Goal: Task Accomplishment & Management: Manage account settings

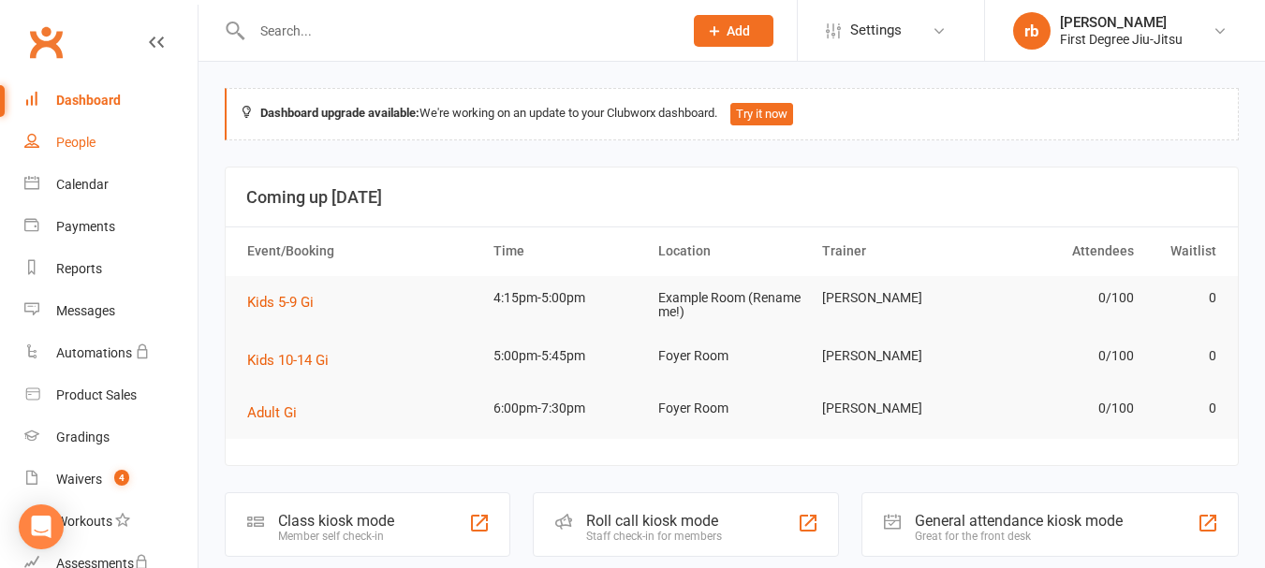
click at [92, 151] on link "People" at bounding box center [110, 143] width 173 height 42
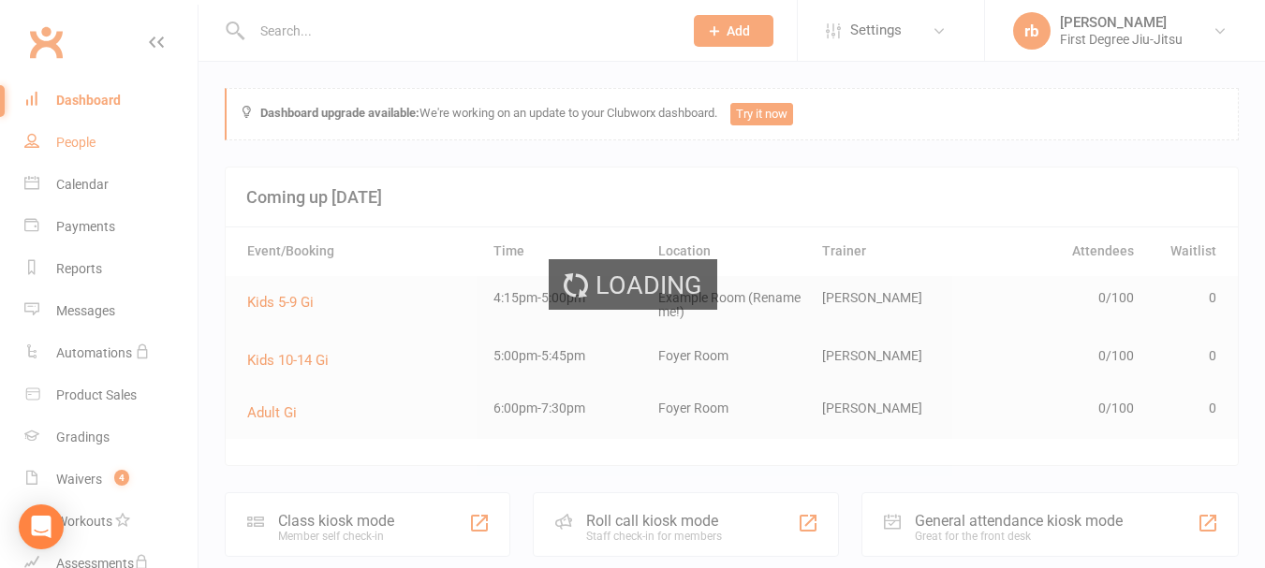
select select "100"
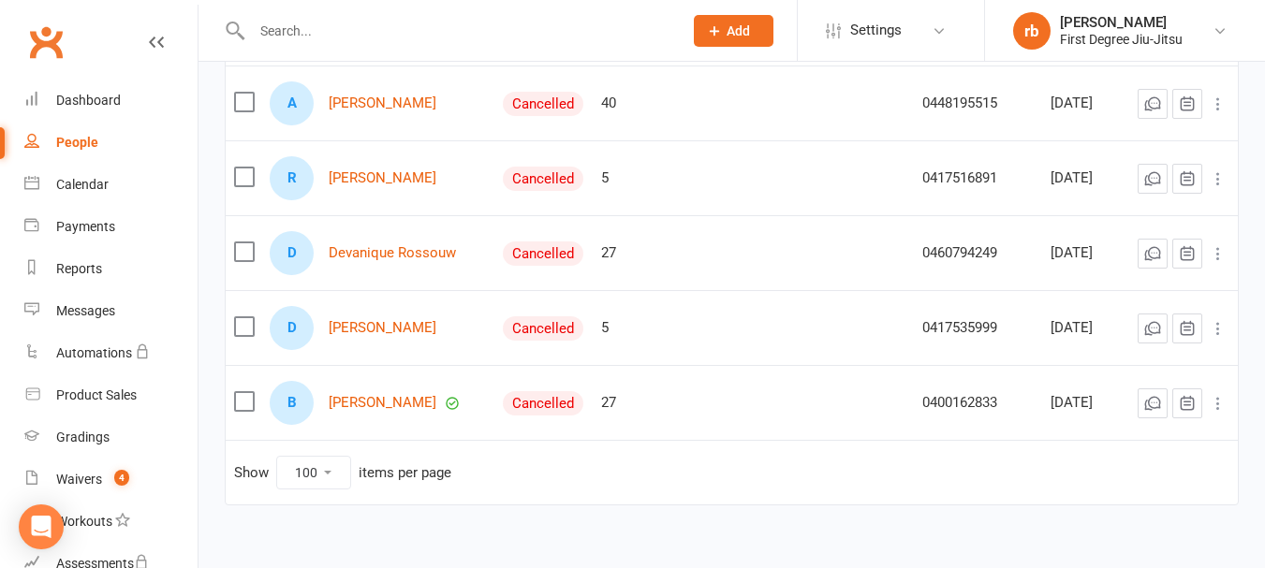
scroll to position [1270, 0]
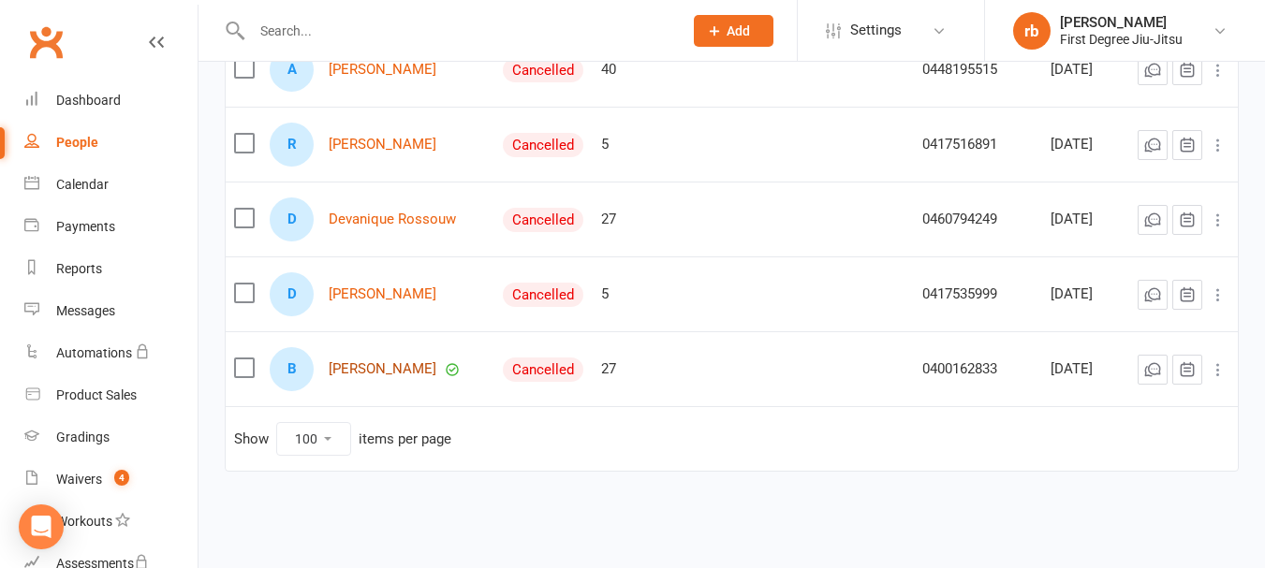
click at [403, 377] on link "[PERSON_NAME]" at bounding box center [383, 369] width 108 height 16
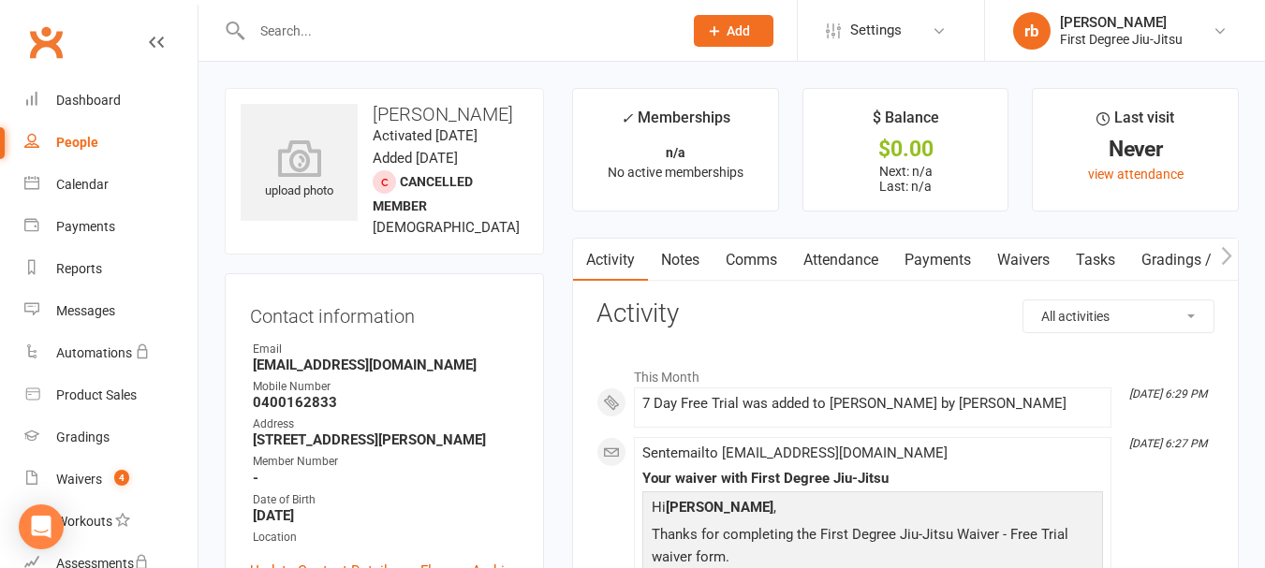
click at [936, 258] on link "Payments" at bounding box center [937, 260] width 93 height 43
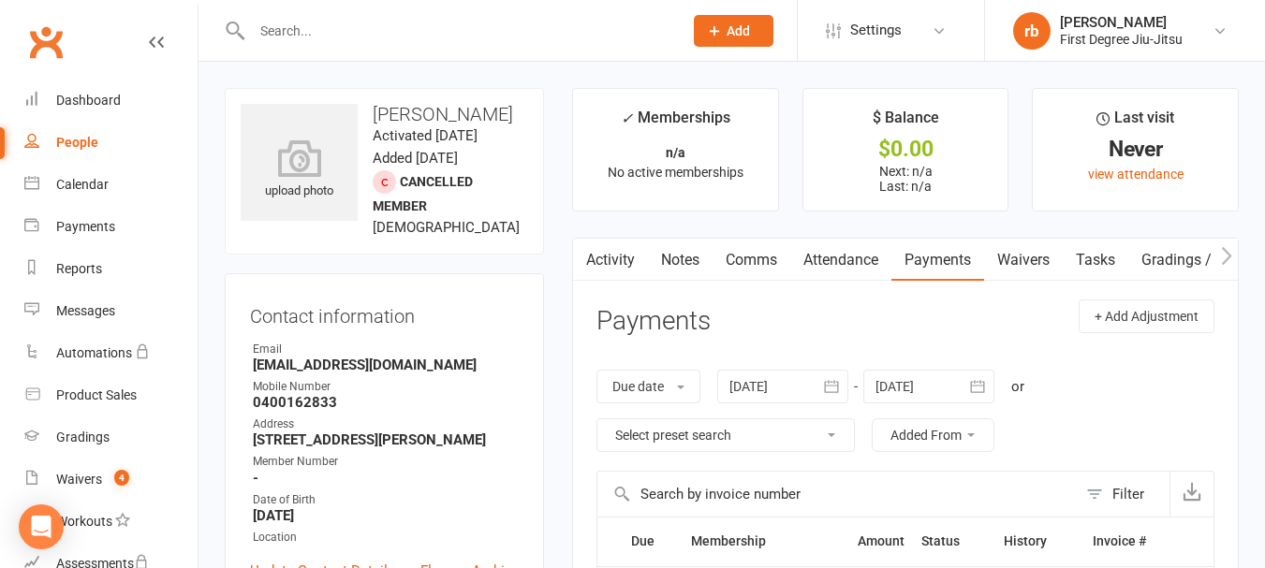
click at [841, 257] on link "Attendance" at bounding box center [840, 260] width 101 height 43
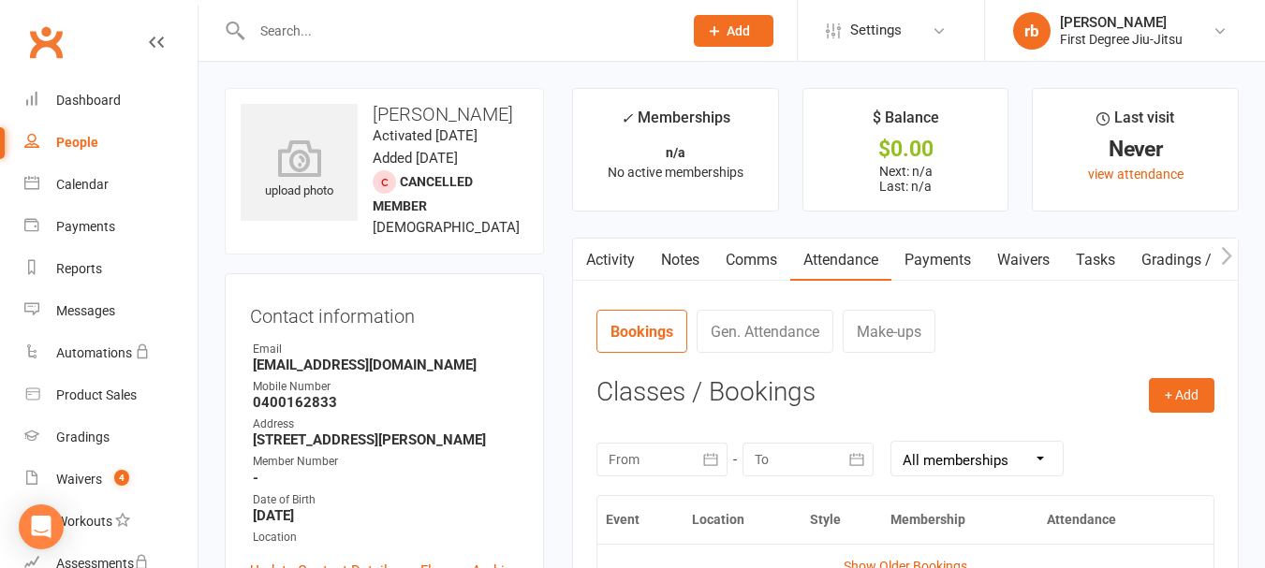
click at [619, 265] on link "Activity" at bounding box center [610, 260] width 75 height 43
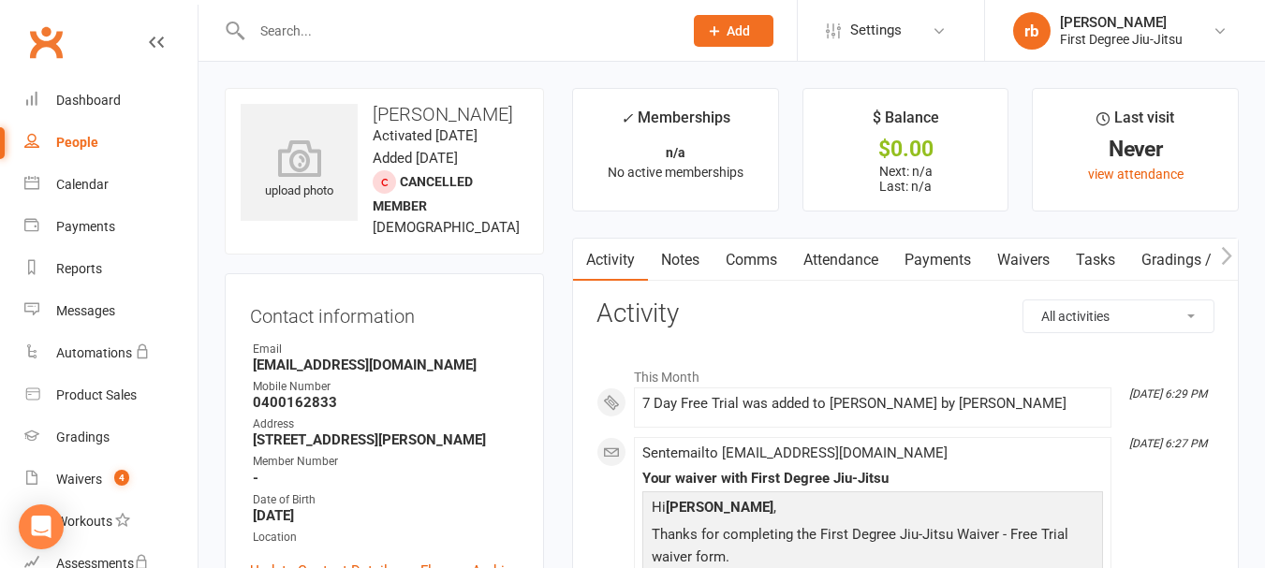
click at [76, 138] on div "People" at bounding box center [77, 142] width 42 height 15
select select "100"
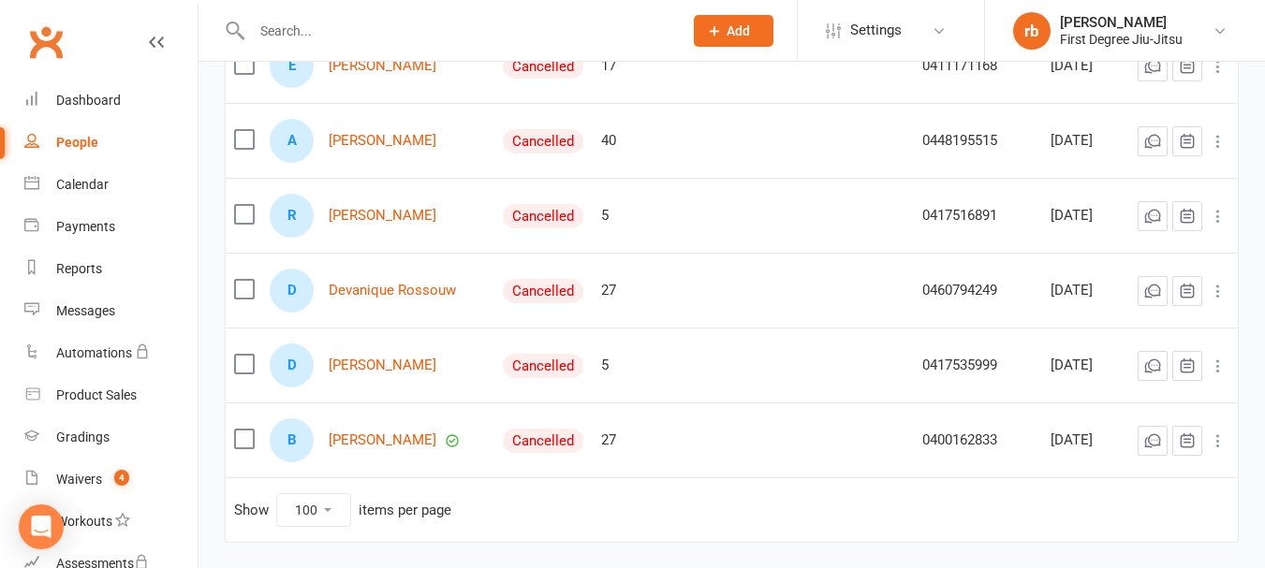
scroll to position [1205, 0]
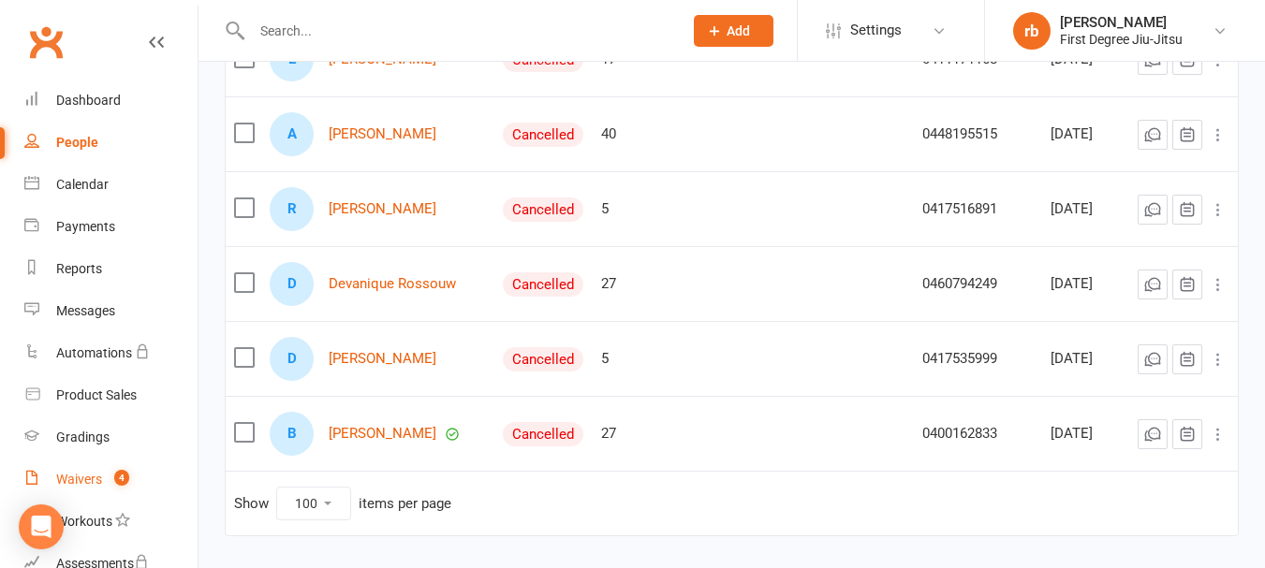
click at [88, 477] on div "Waivers" at bounding box center [79, 479] width 46 height 15
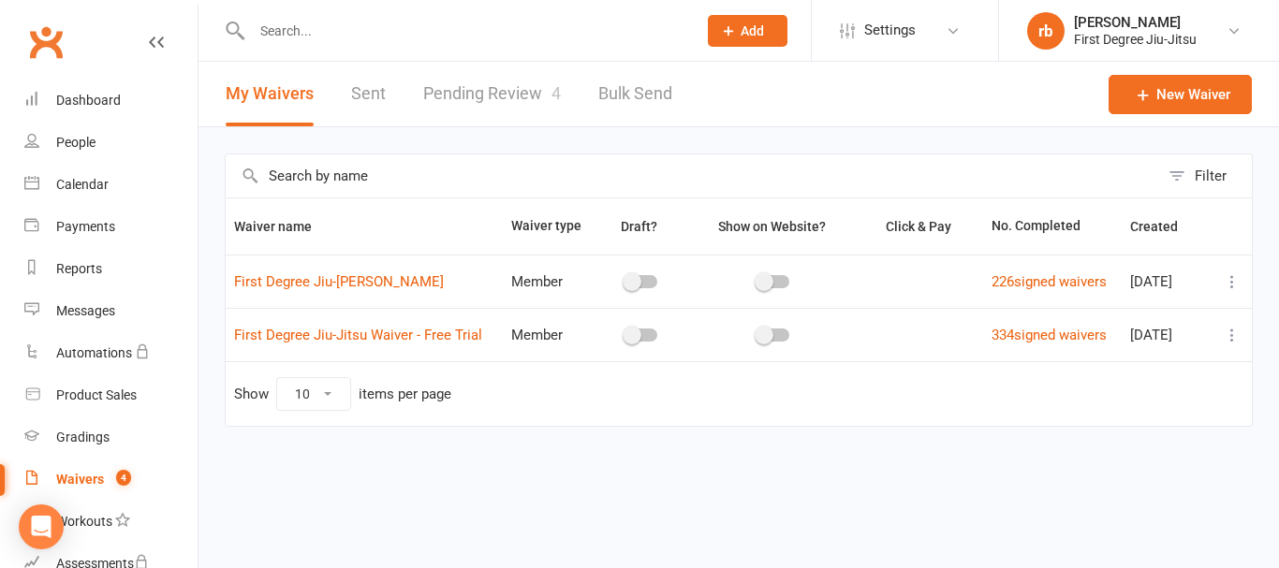
click at [477, 83] on link "Pending Review 4" at bounding box center [492, 94] width 138 height 65
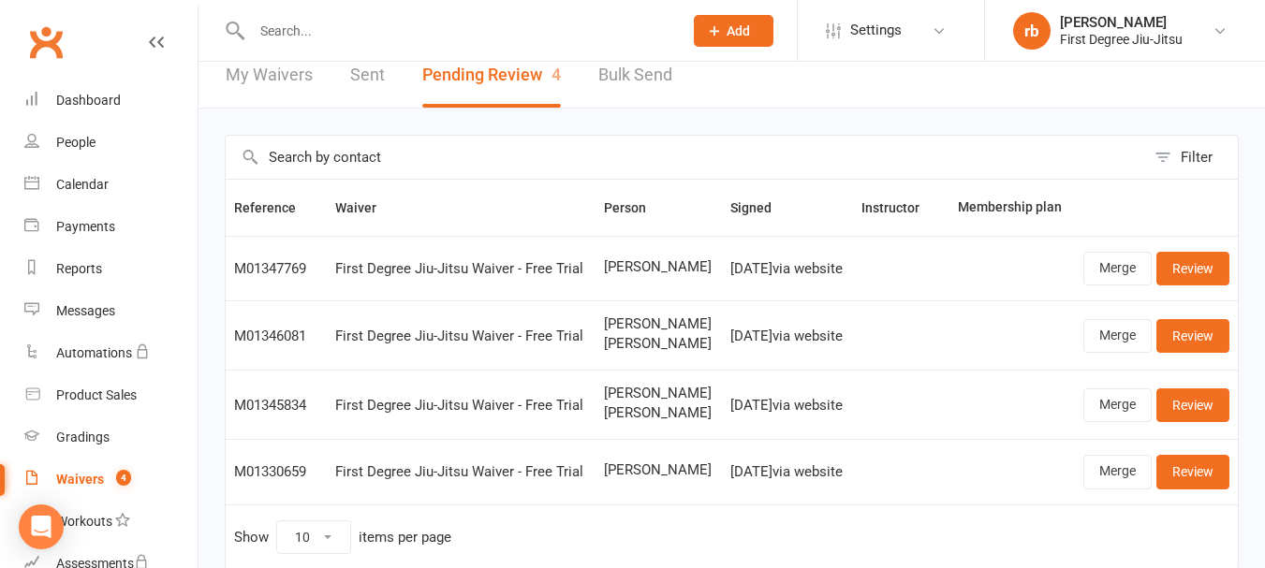
scroll to position [10, 0]
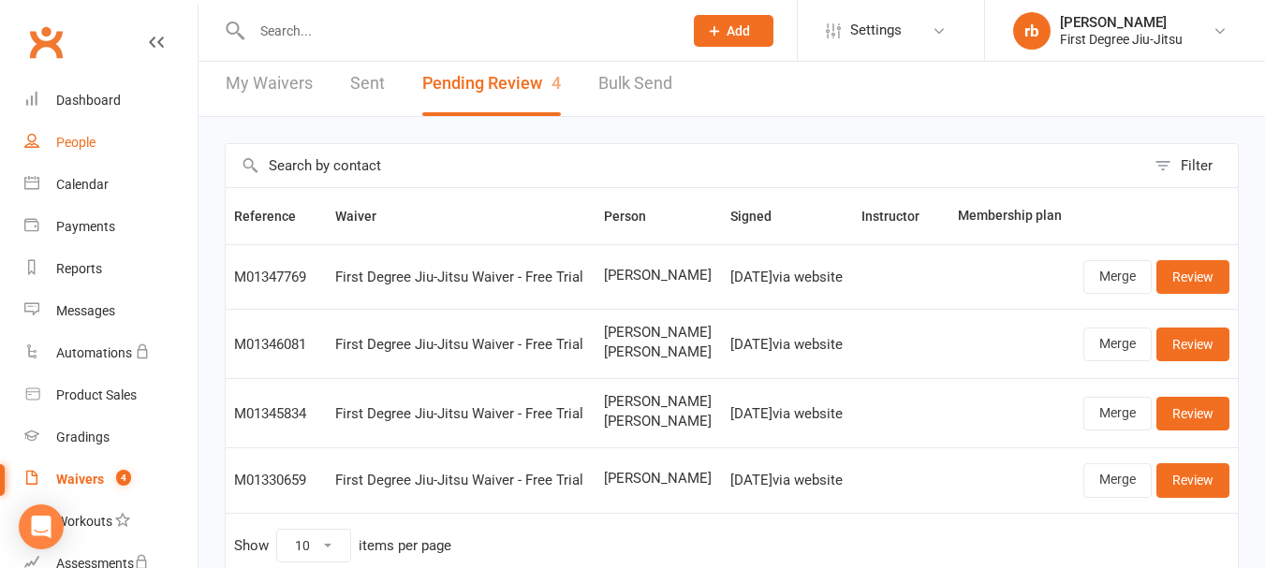
click at [81, 138] on div "People" at bounding box center [75, 142] width 39 height 15
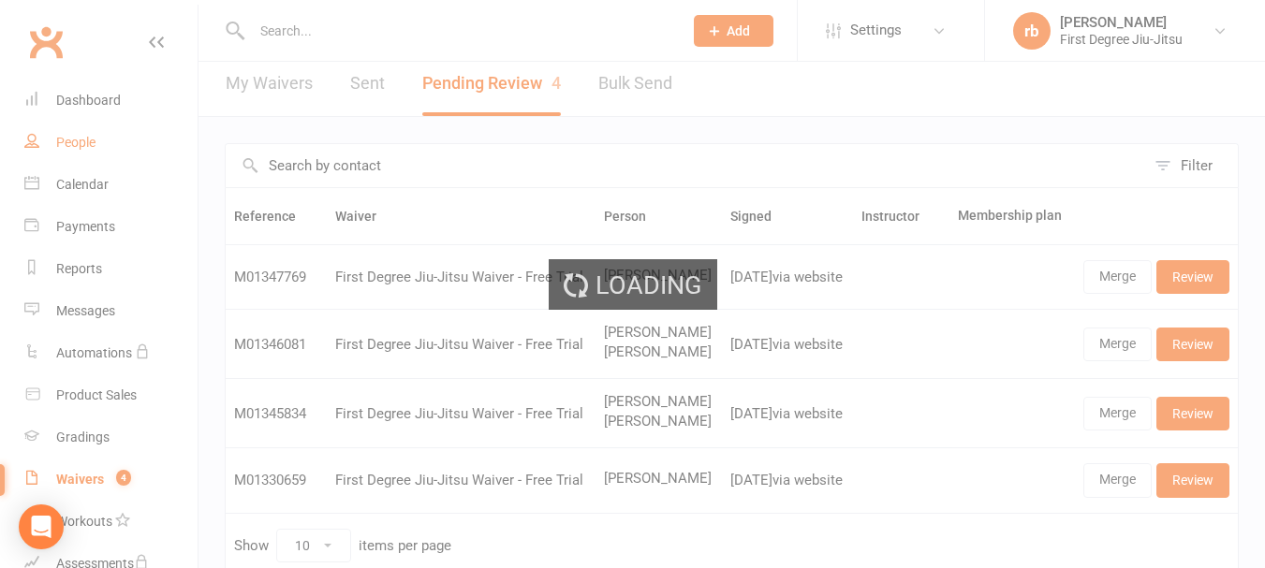
select select "100"
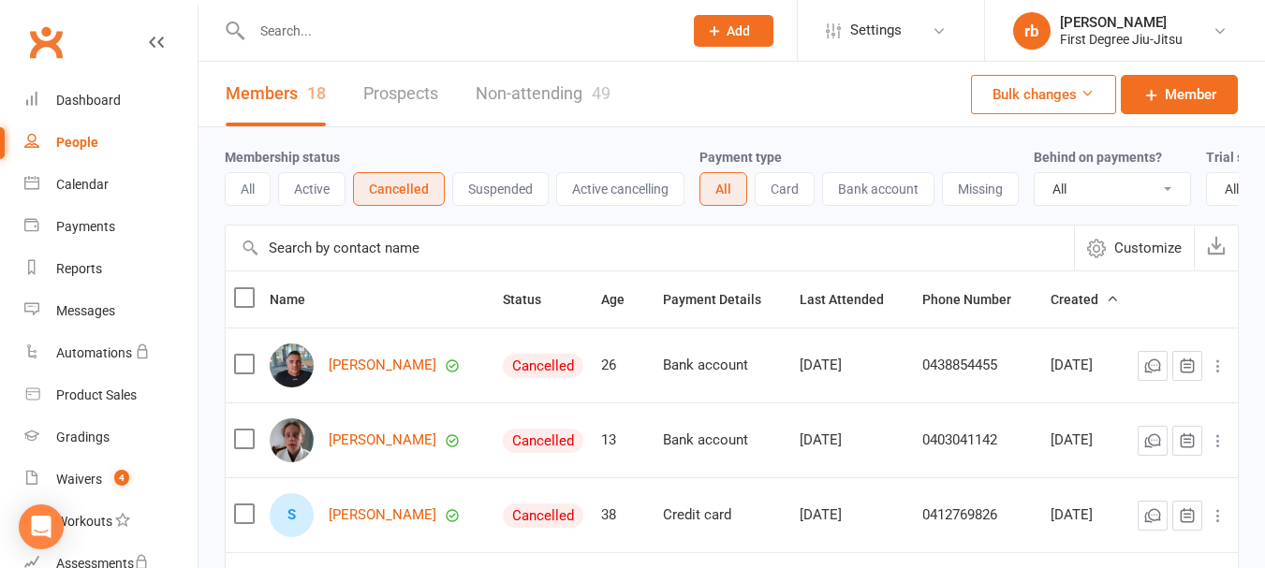
click at [563, 98] on link "Non-attending 49" at bounding box center [543, 94] width 135 height 65
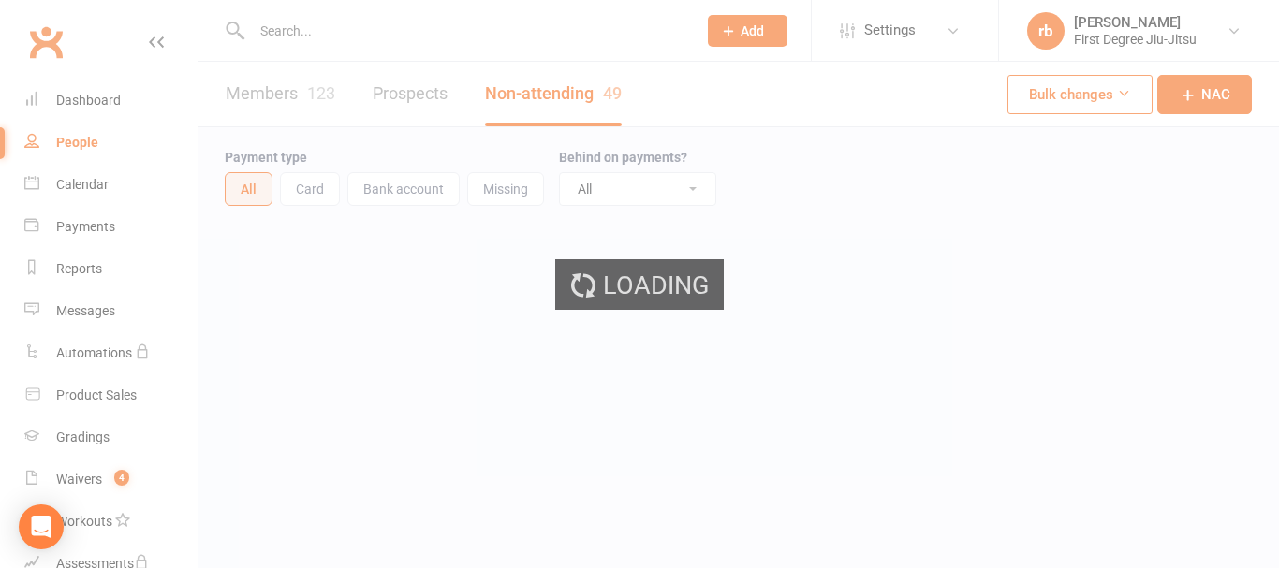
select select "100"
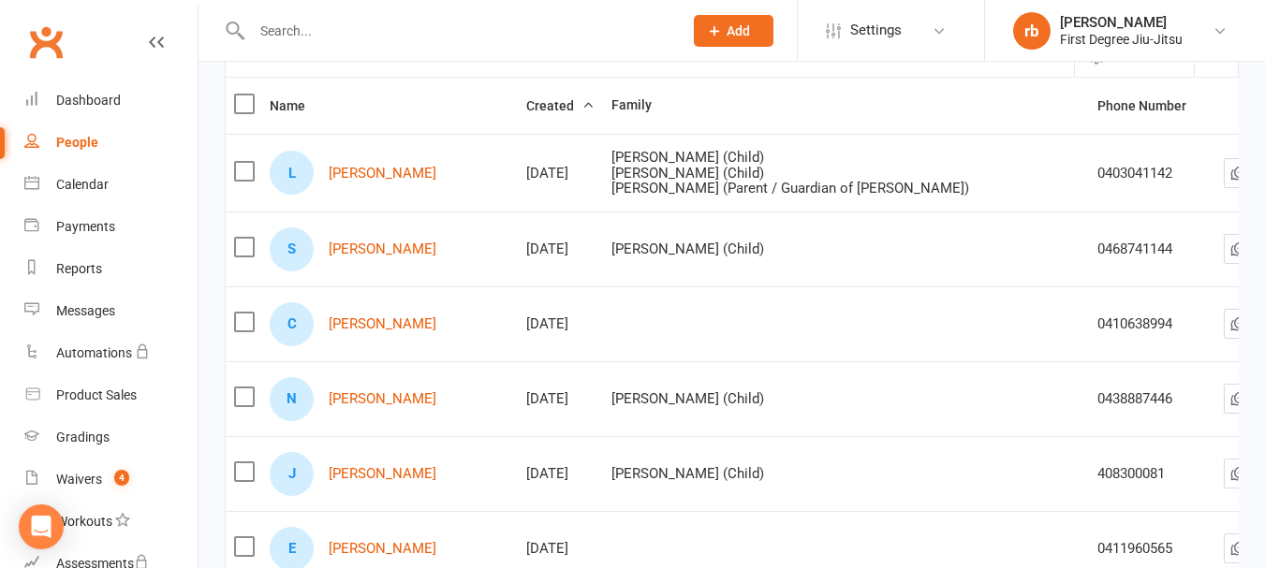
scroll to position [222, 0]
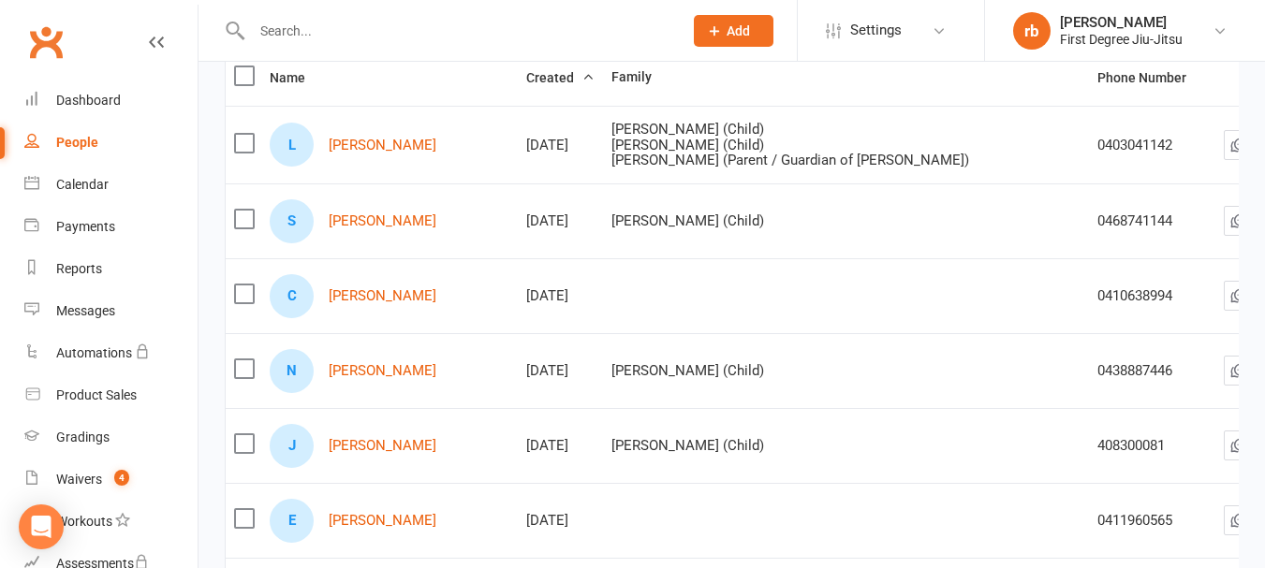
click at [247, 303] on label at bounding box center [243, 294] width 19 height 19
click at [247, 285] on input "checkbox" at bounding box center [243, 285] width 19 height 0
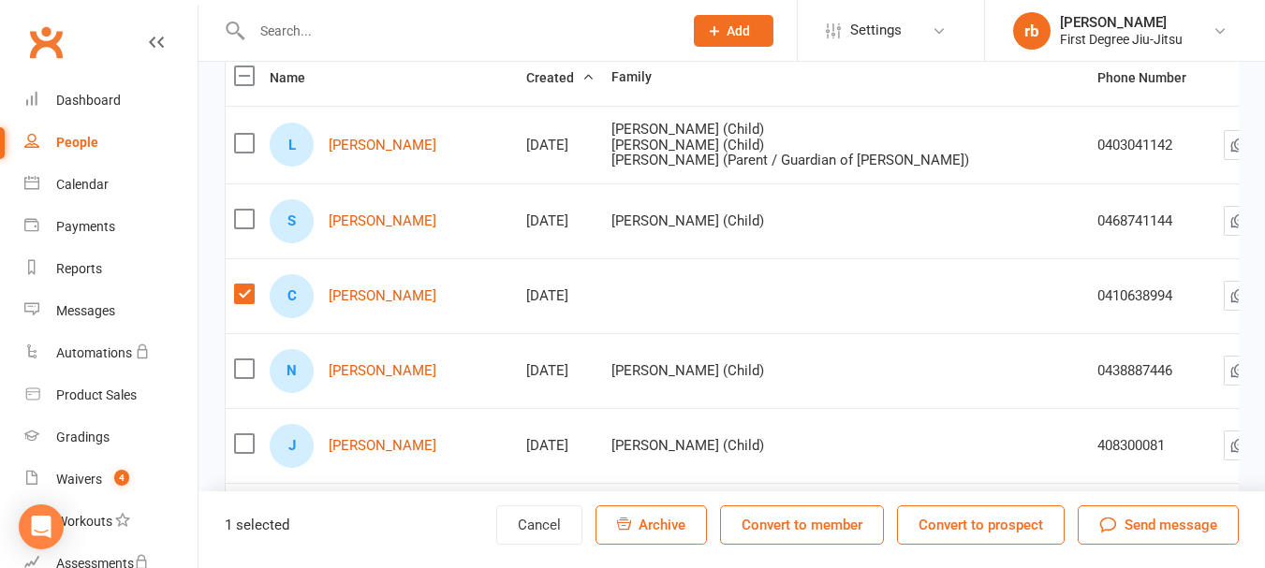
click at [676, 526] on span "Archive" at bounding box center [662, 525] width 47 height 17
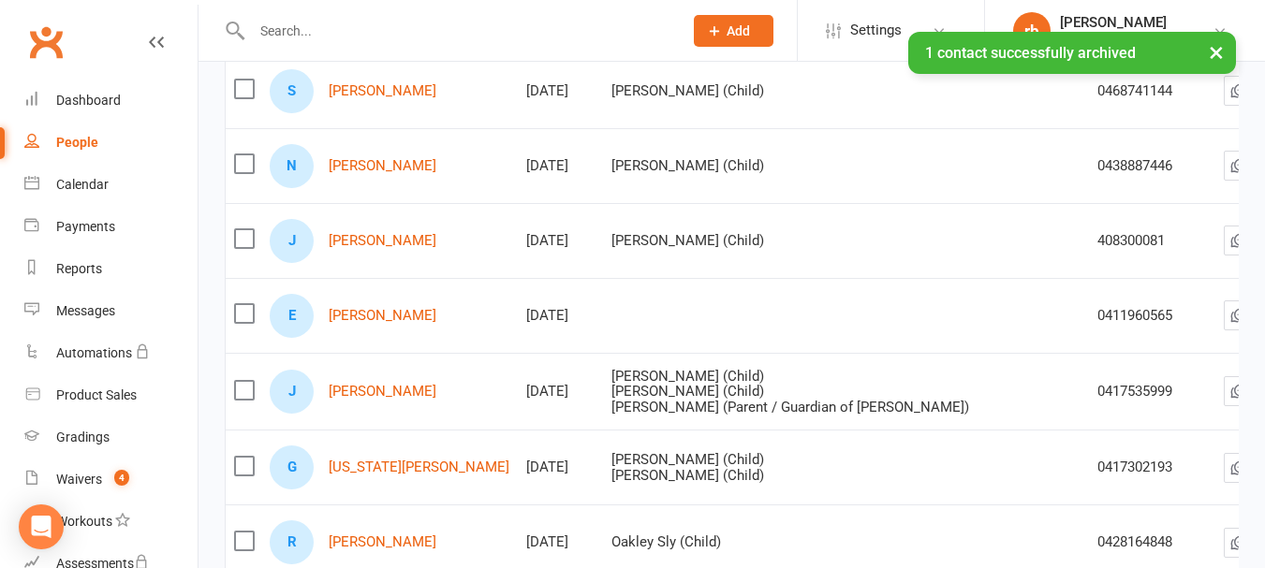
scroll to position [365, 0]
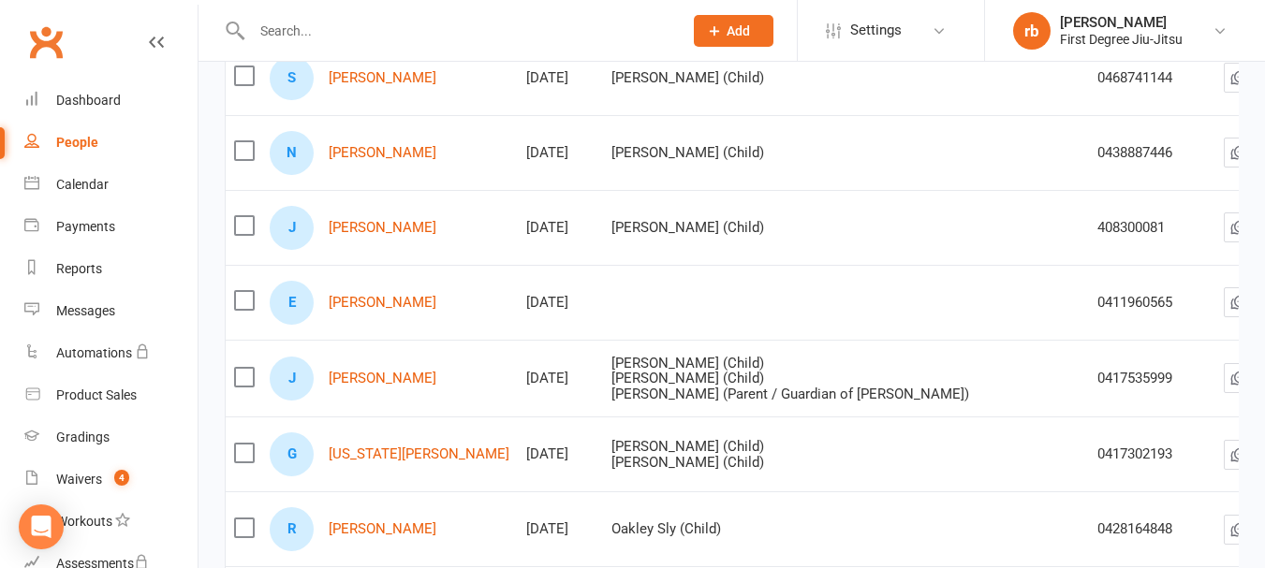
click at [246, 309] on label at bounding box center [243, 300] width 19 height 19
click at [246, 291] on input "checkbox" at bounding box center [243, 291] width 19 height 0
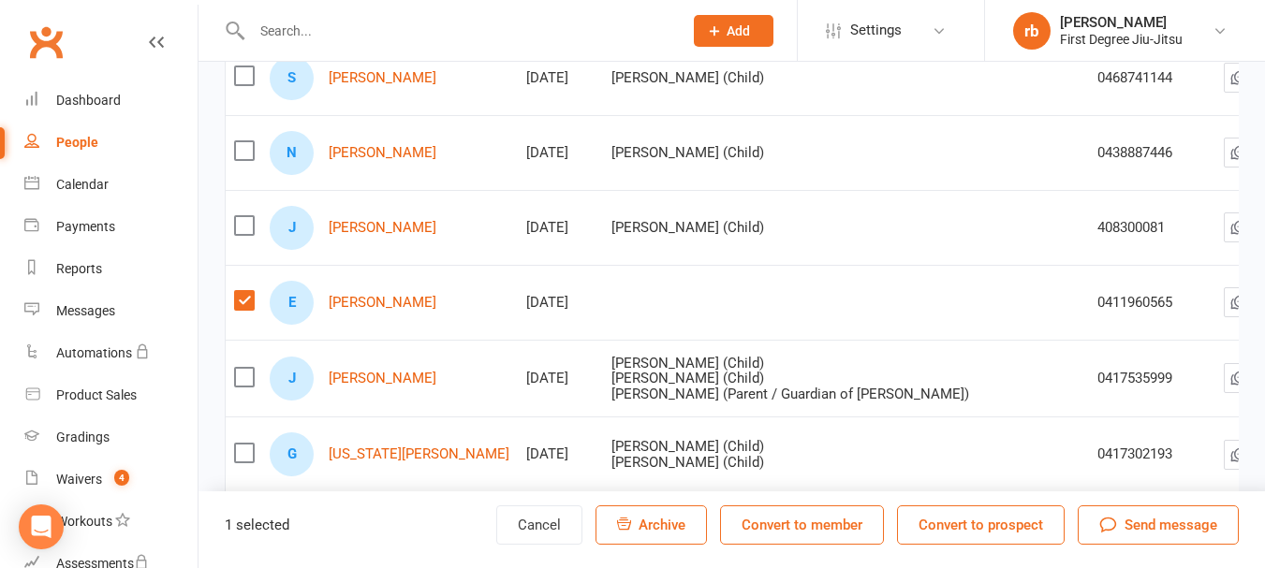
click at [631, 524] on button "Archive" at bounding box center [651, 525] width 111 height 39
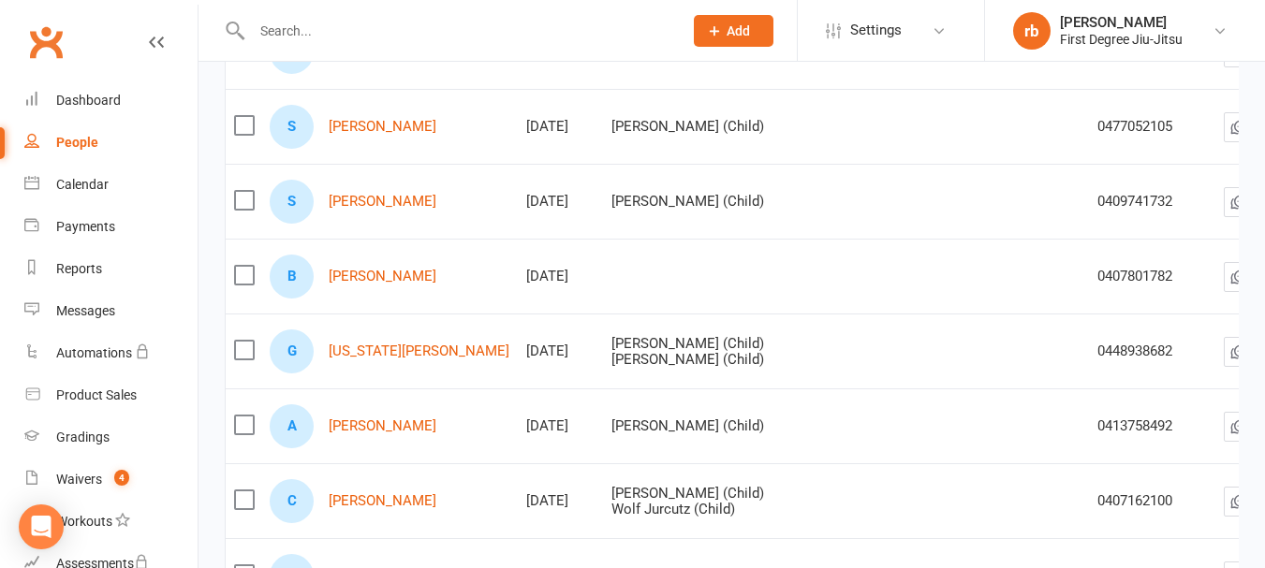
scroll to position [2048, 0]
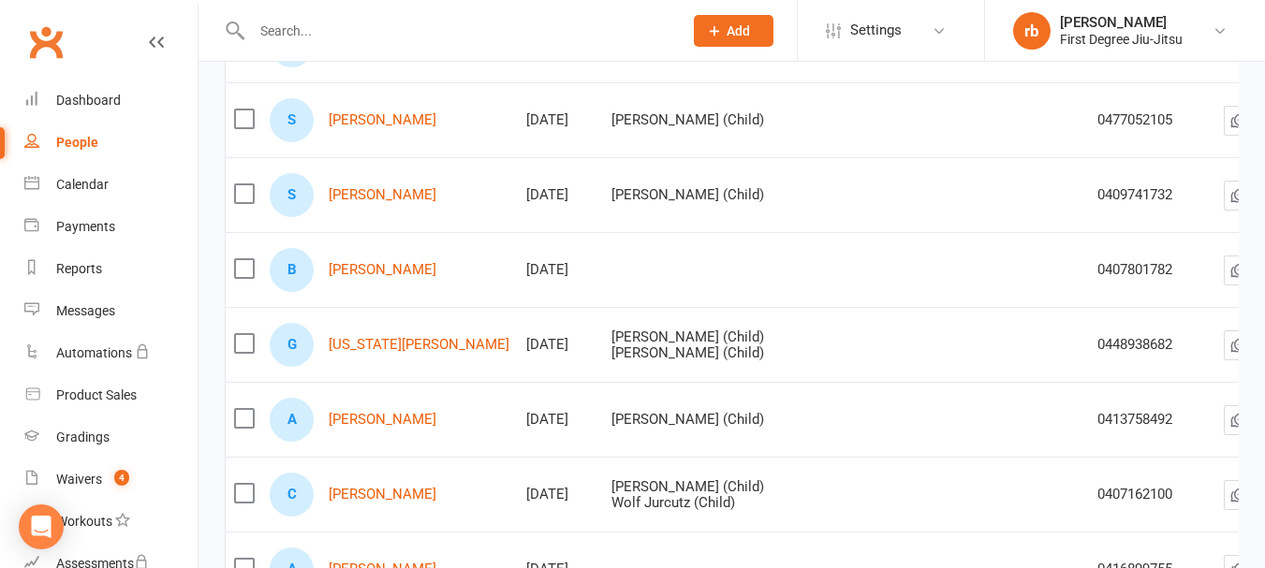
click at [245, 267] on label at bounding box center [243, 268] width 19 height 19
click at [245, 259] on input "checkbox" at bounding box center [243, 259] width 19 height 0
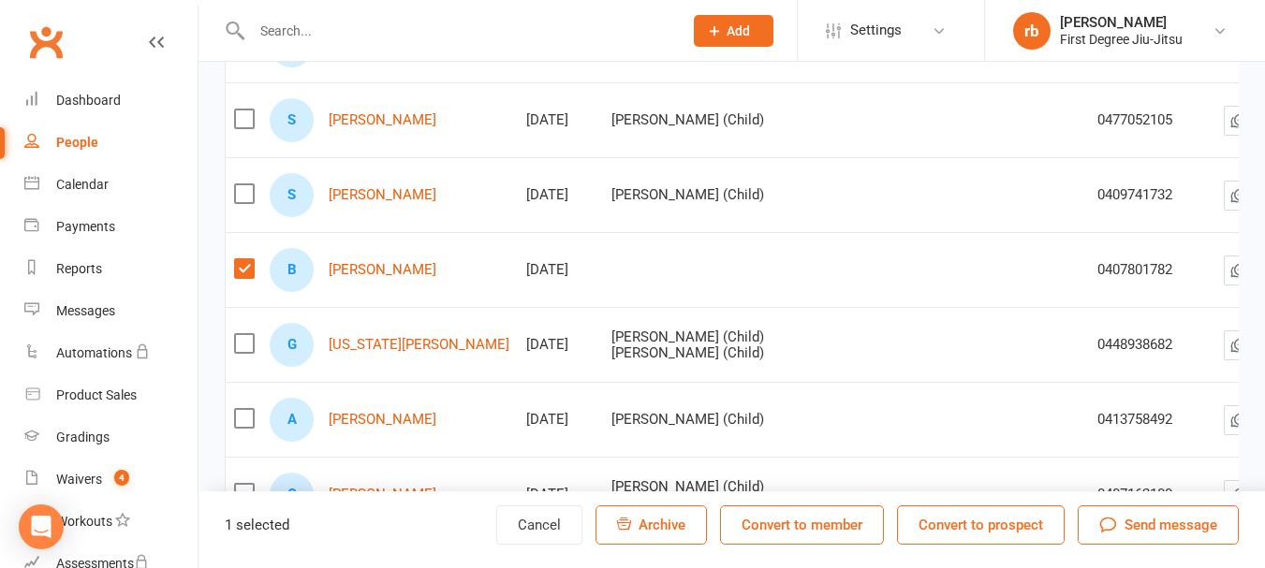
click at [652, 522] on span "Archive" at bounding box center [662, 525] width 47 height 17
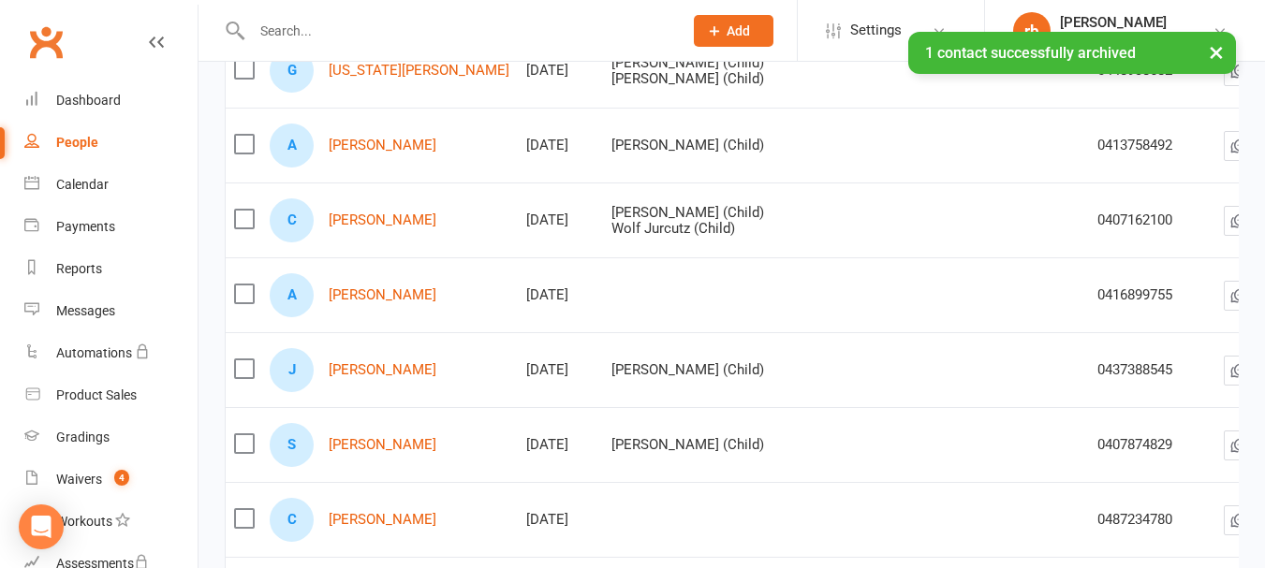
scroll to position [2273, 0]
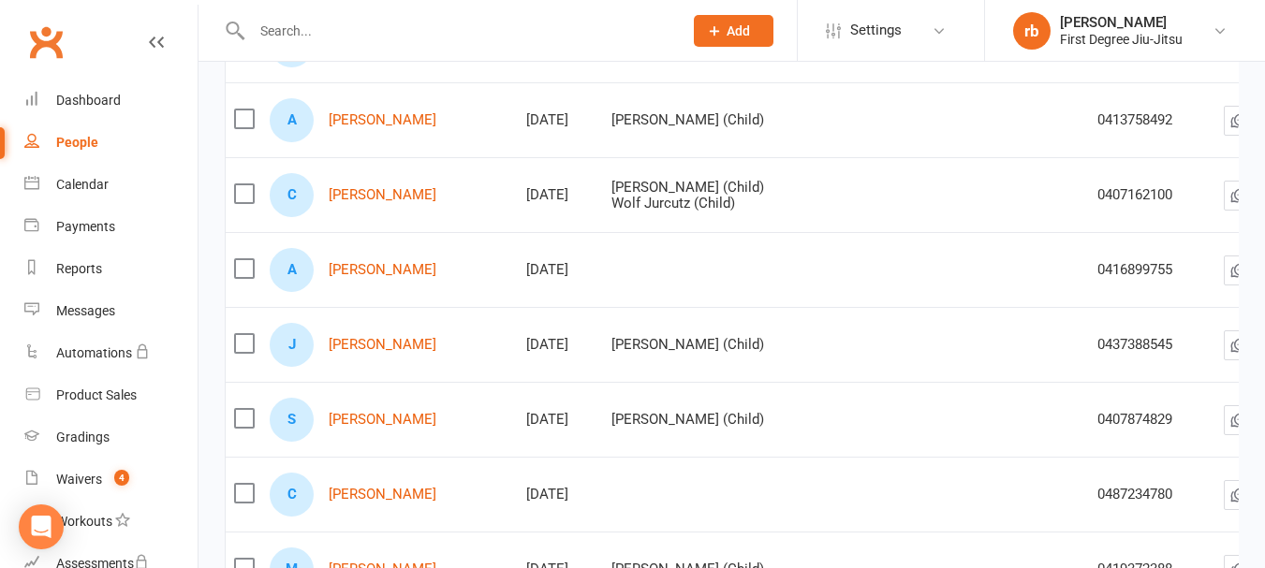
click at [246, 272] on label at bounding box center [243, 268] width 19 height 19
click at [246, 259] on input "checkbox" at bounding box center [243, 259] width 19 height 0
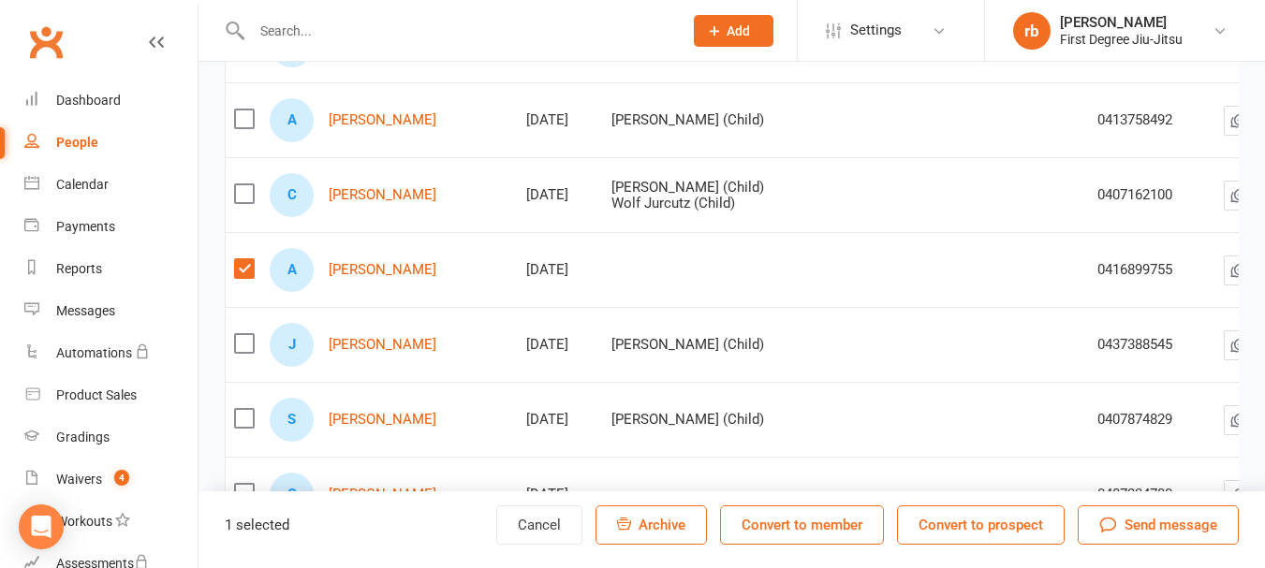
click at [655, 529] on span "Archive" at bounding box center [662, 525] width 47 height 17
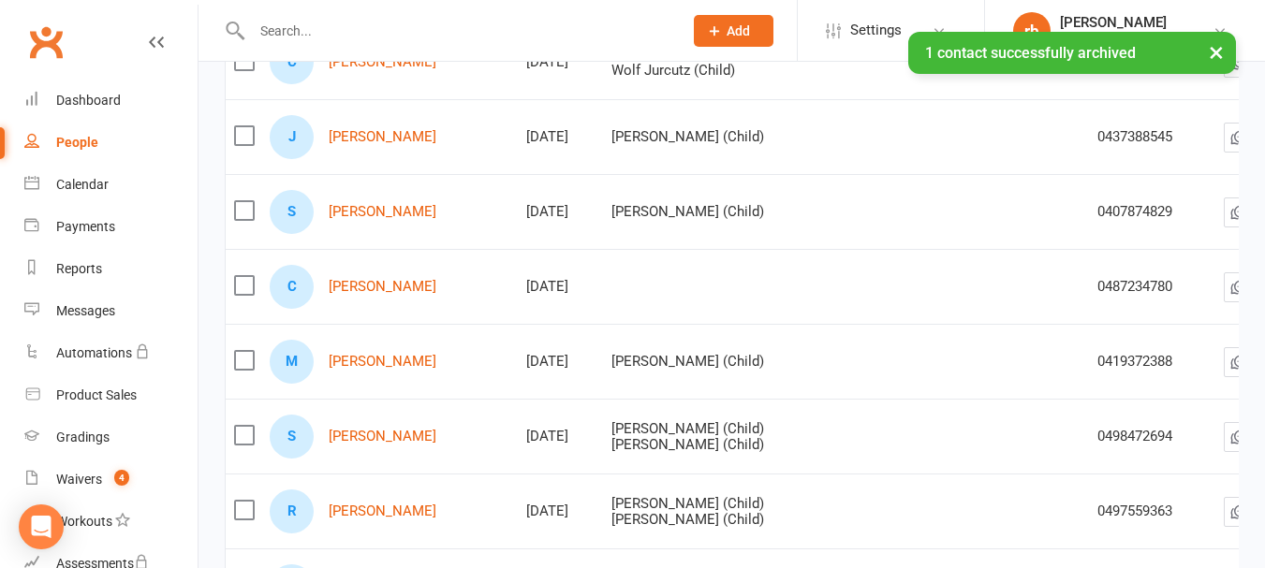
scroll to position [2413, 0]
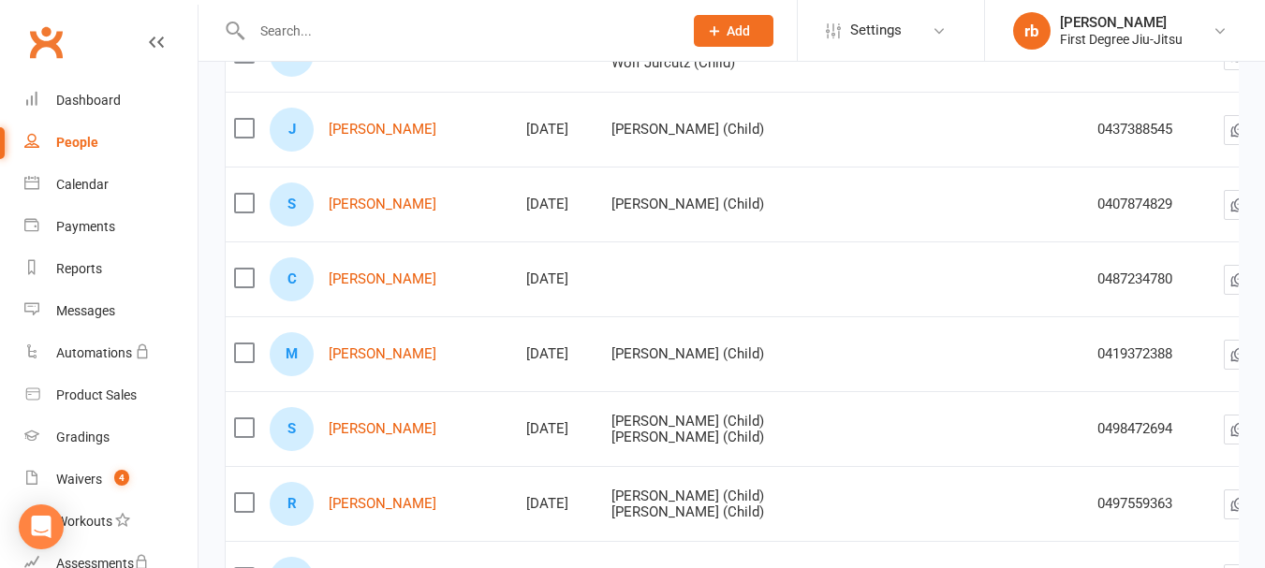
click at [253, 284] on label at bounding box center [243, 278] width 19 height 19
click at [253, 269] on input "checkbox" at bounding box center [243, 269] width 19 height 0
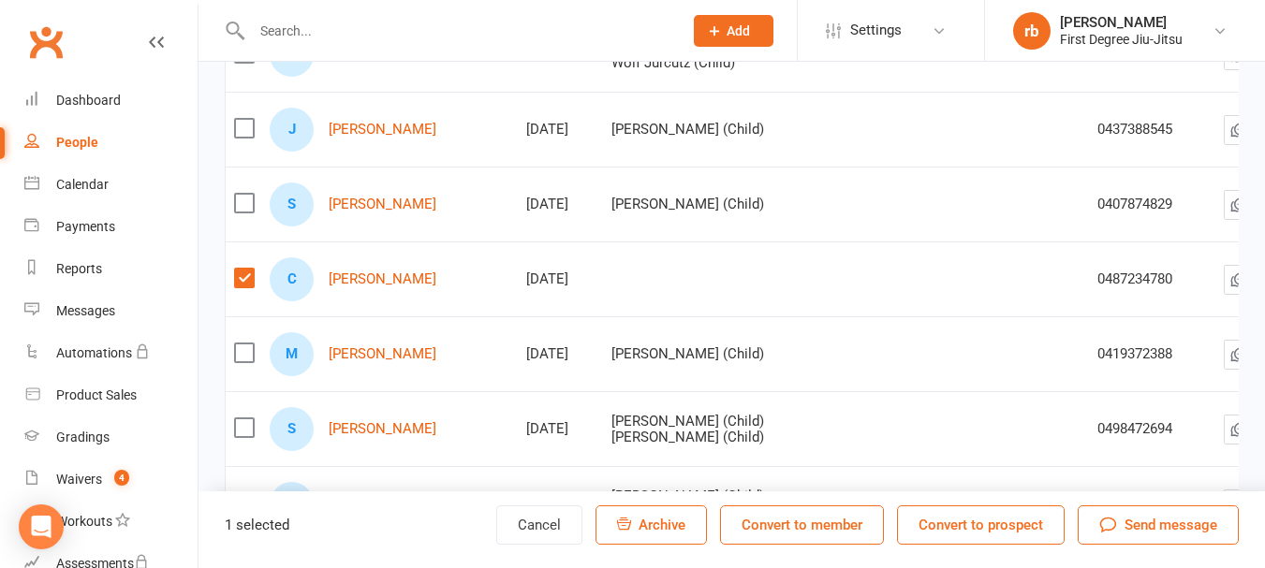
click at [643, 520] on span "Archive" at bounding box center [662, 525] width 47 height 17
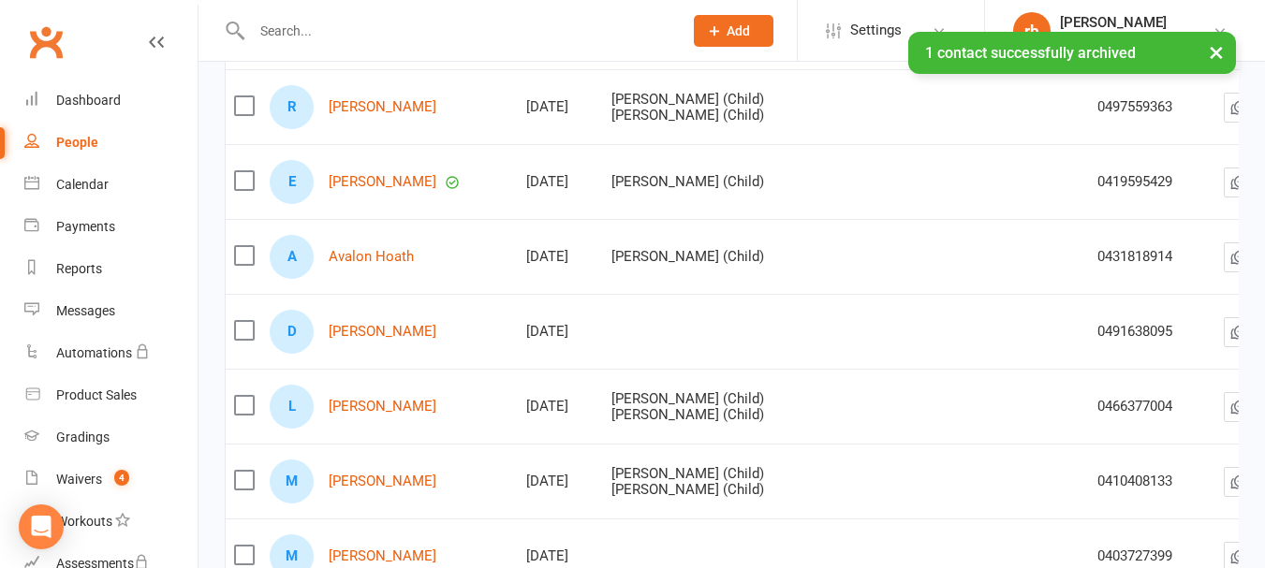
scroll to position [2759, 0]
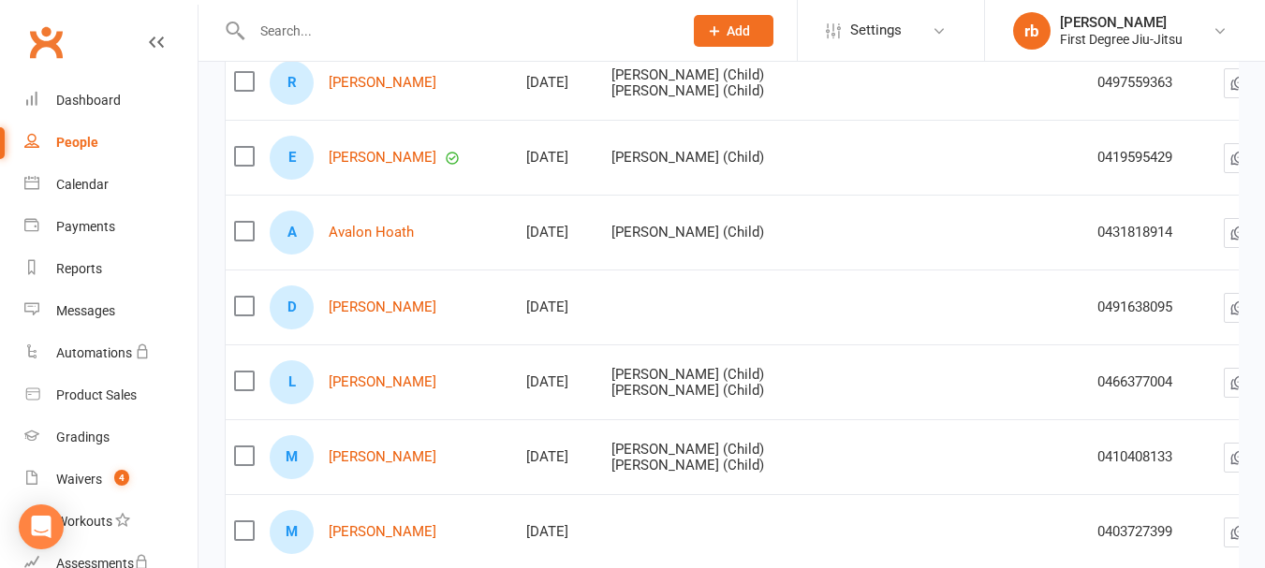
click at [250, 303] on label at bounding box center [243, 306] width 19 height 19
click at [250, 297] on input "checkbox" at bounding box center [243, 297] width 19 height 0
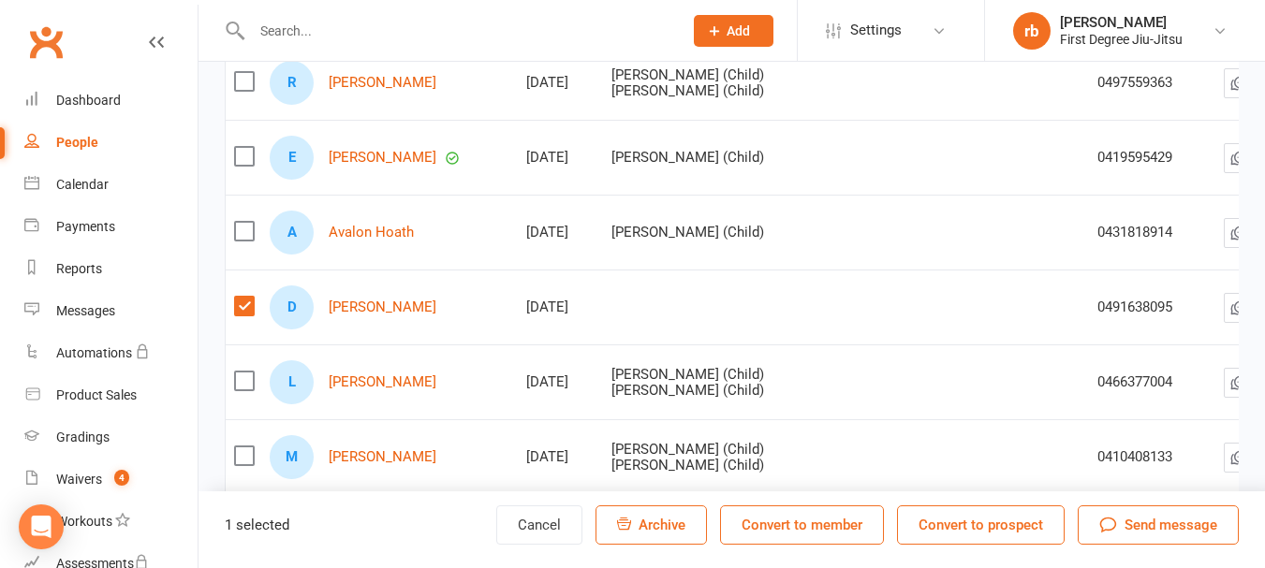
click at [666, 511] on button "Archive" at bounding box center [651, 525] width 111 height 39
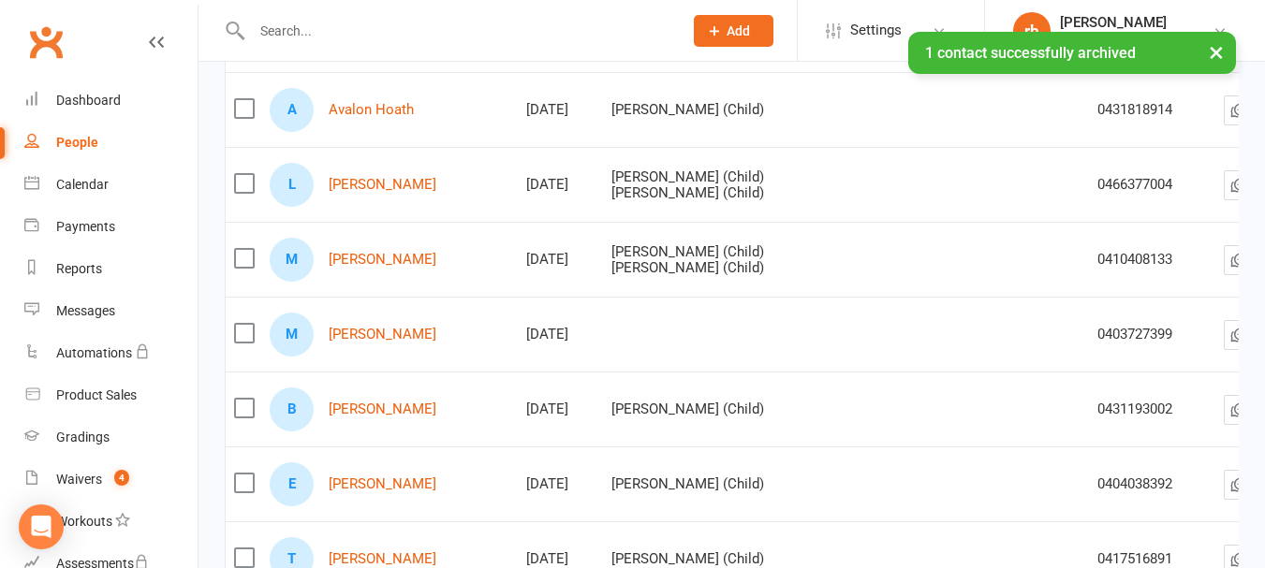
scroll to position [2915, 0]
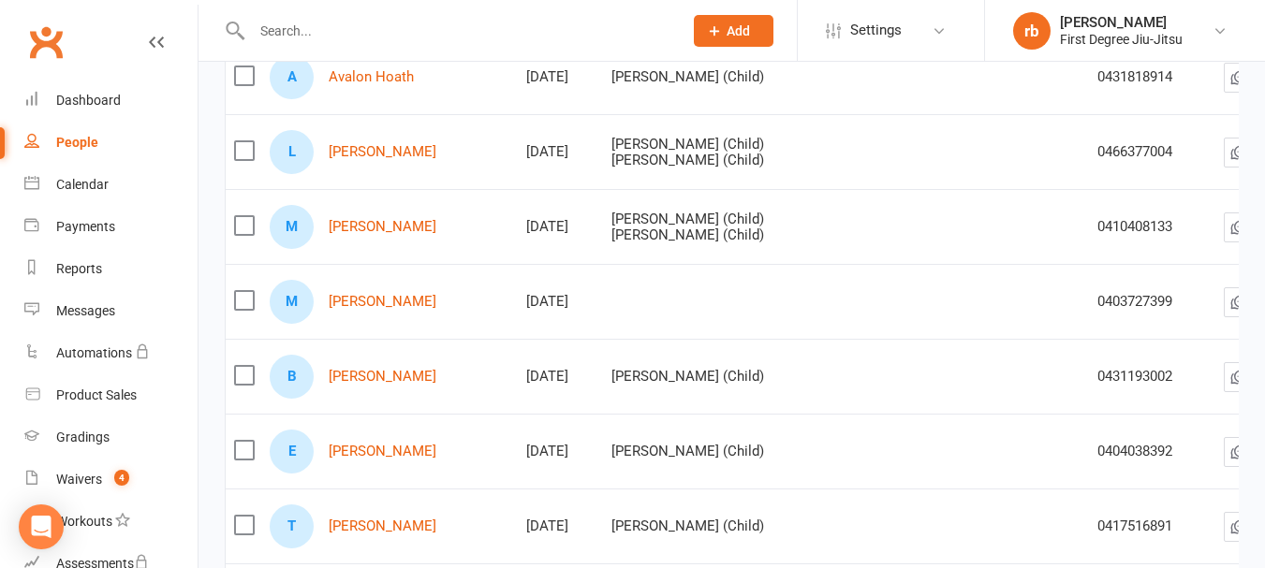
click at [247, 304] on label at bounding box center [243, 300] width 19 height 19
click at [247, 291] on input "checkbox" at bounding box center [243, 291] width 19 height 0
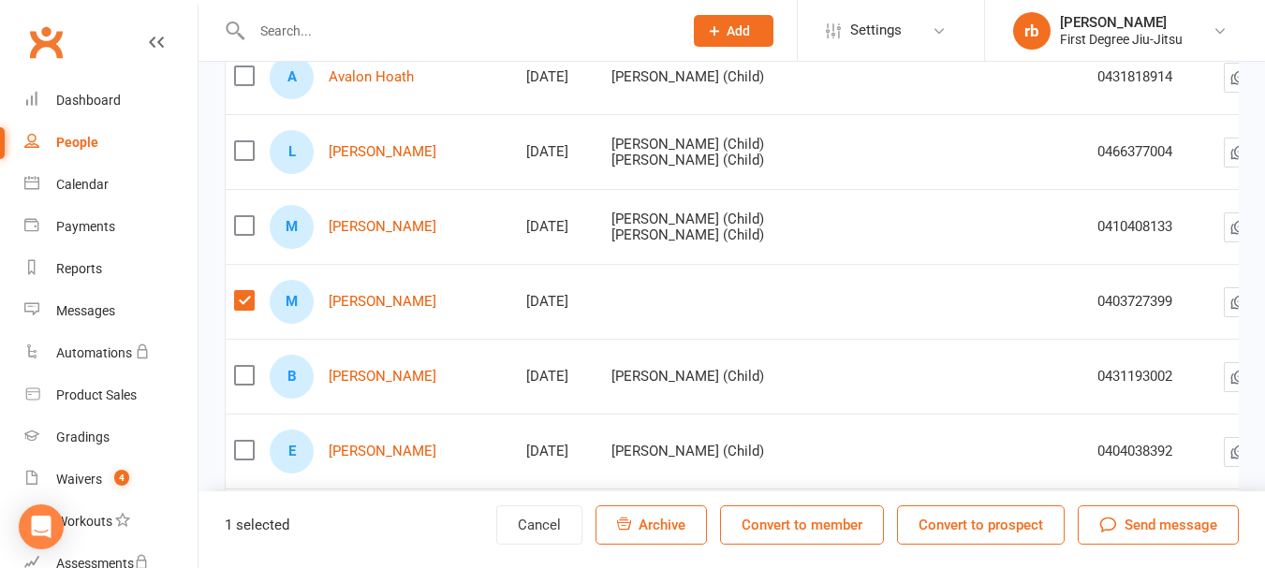
click at [669, 530] on span "Archive" at bounding box center [662, 525] width 47 height 17
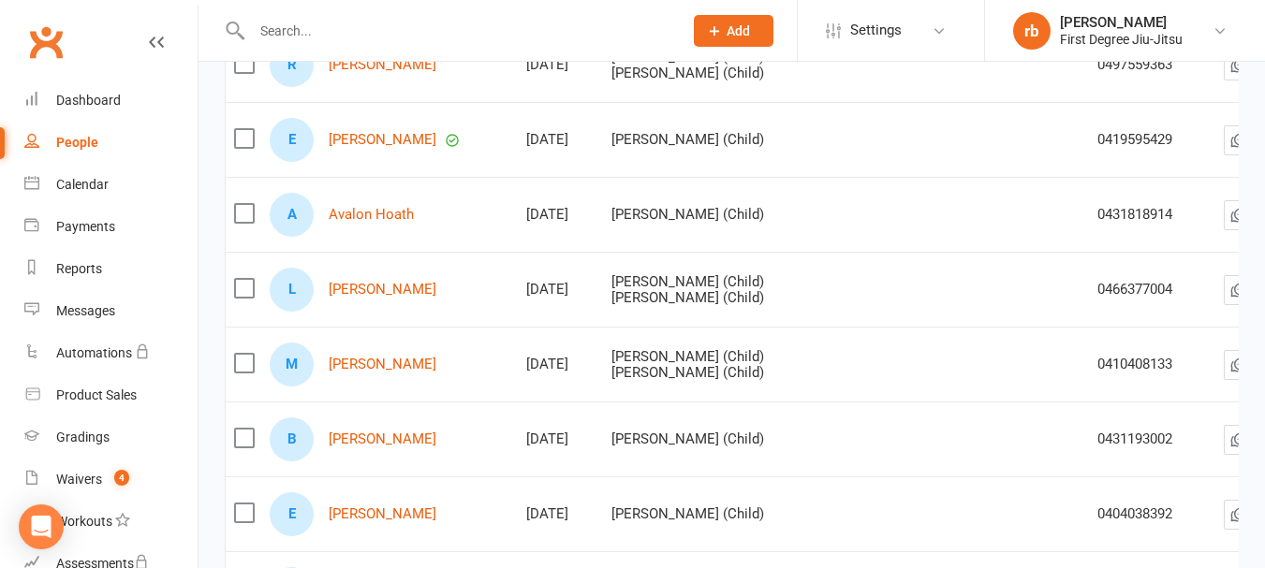
scroll to position [2758, 0]
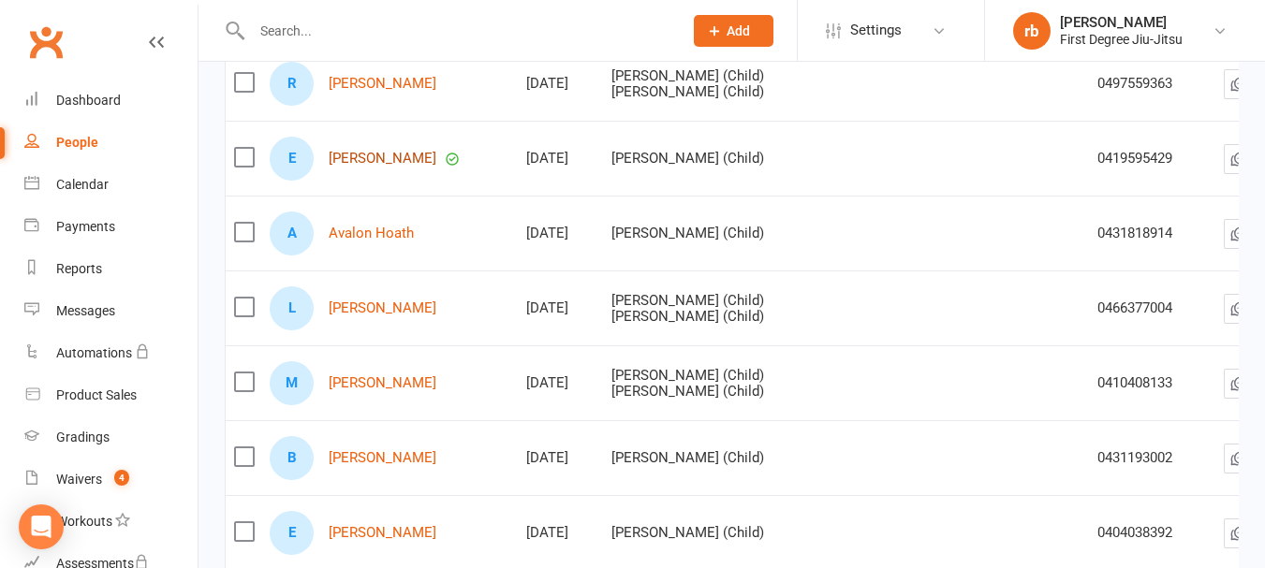
click at [398, 158] on link "[PERSON_NAME]" at bounding box center [383, 159] width 108 height 16
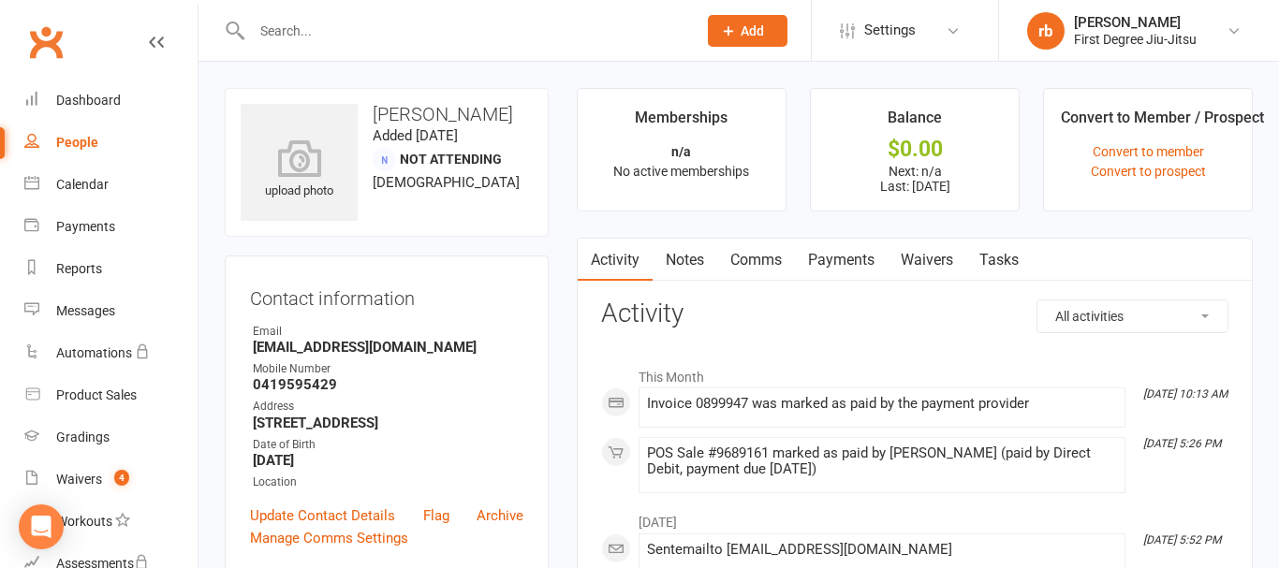
select select "100"
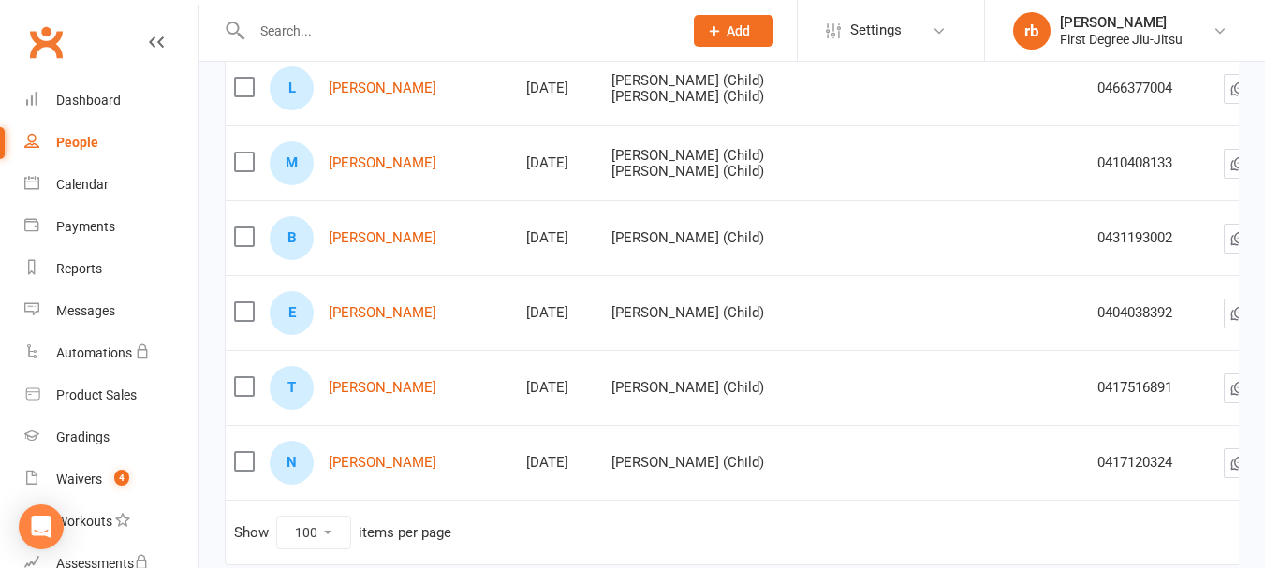
scroll to position [3005, 0]
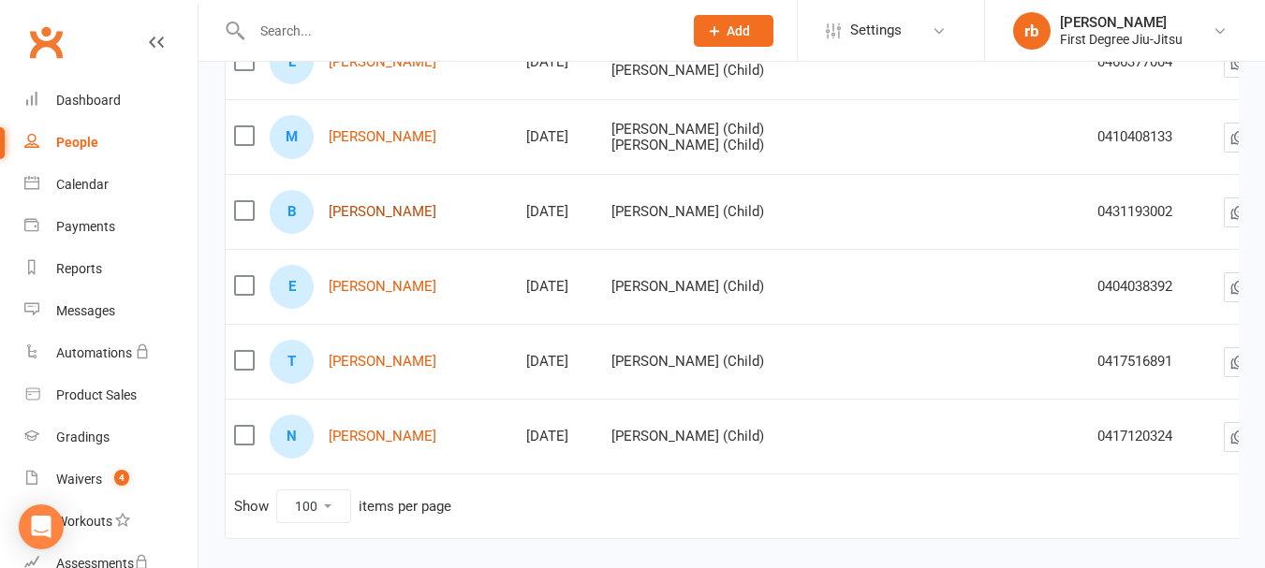
click at [390, 213] on link "[PERSON_NAME]" at bounding box center [383, 212] width 108 height 16
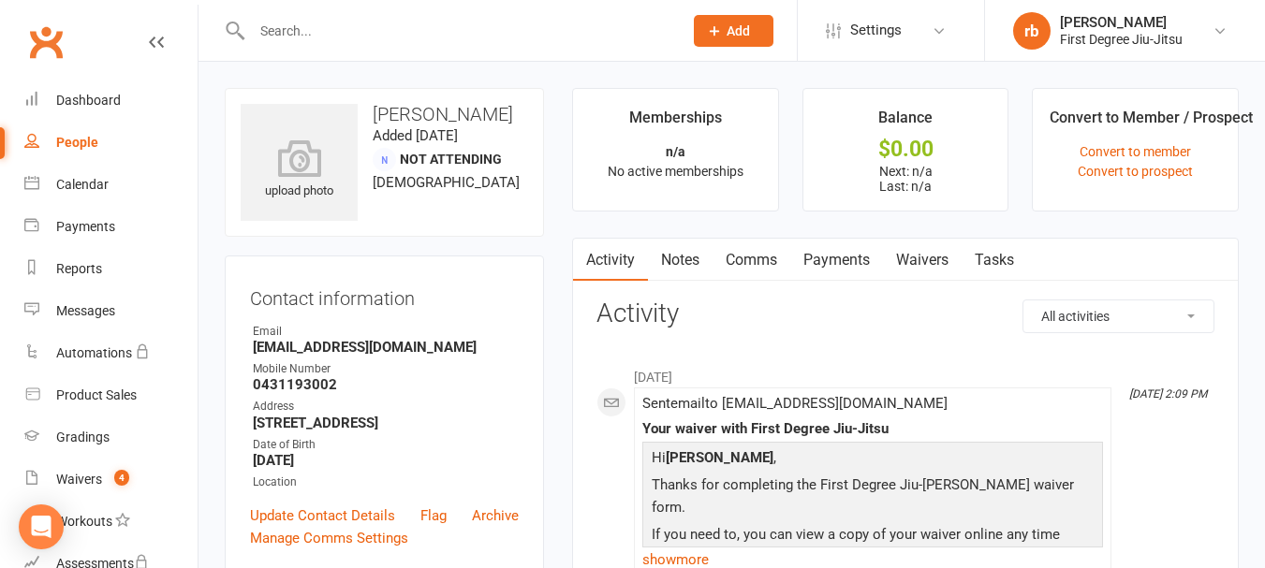
select select "100"
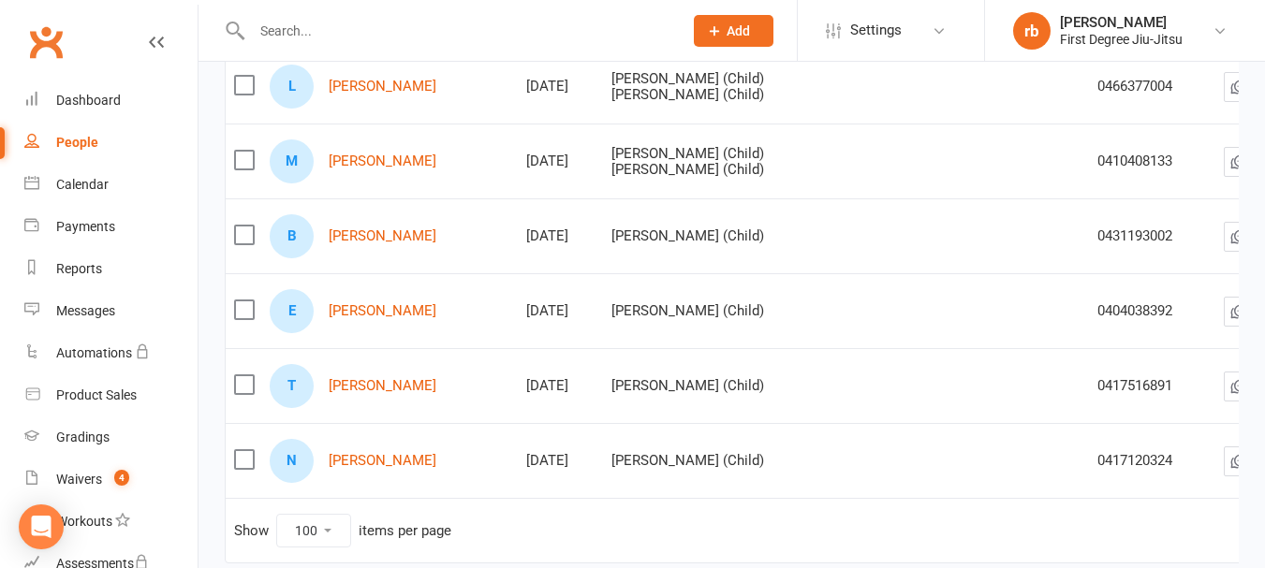
scroll to position [2964, 0]
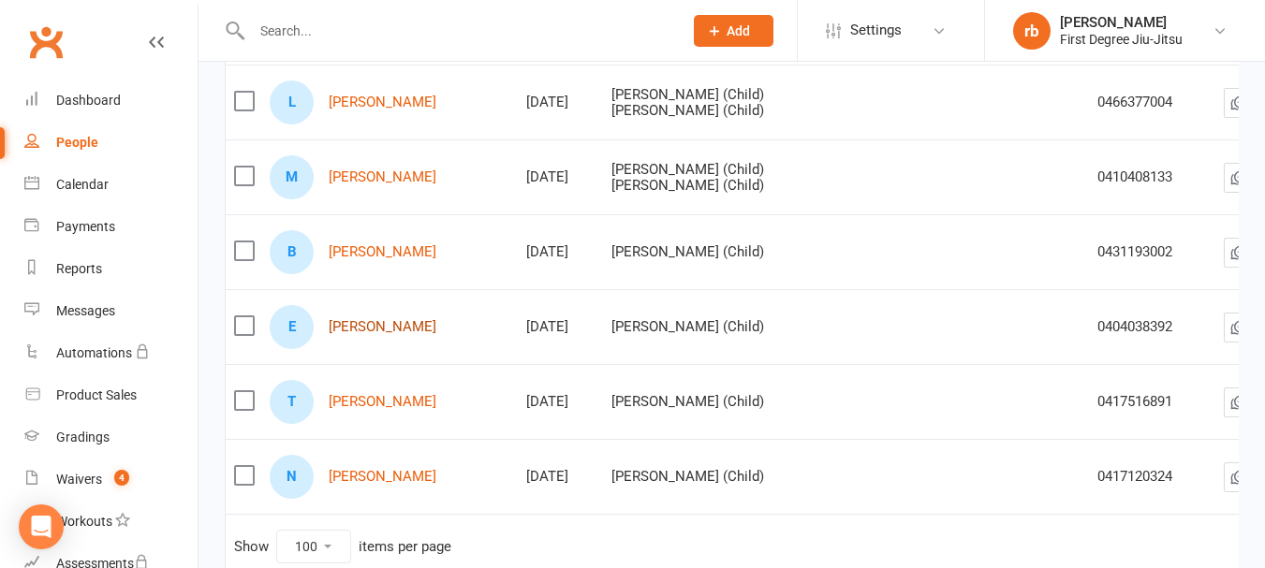
click at [419, 335] on link "[PERSON_NAME]" at bounding box center [383, 327] width 108 height 16
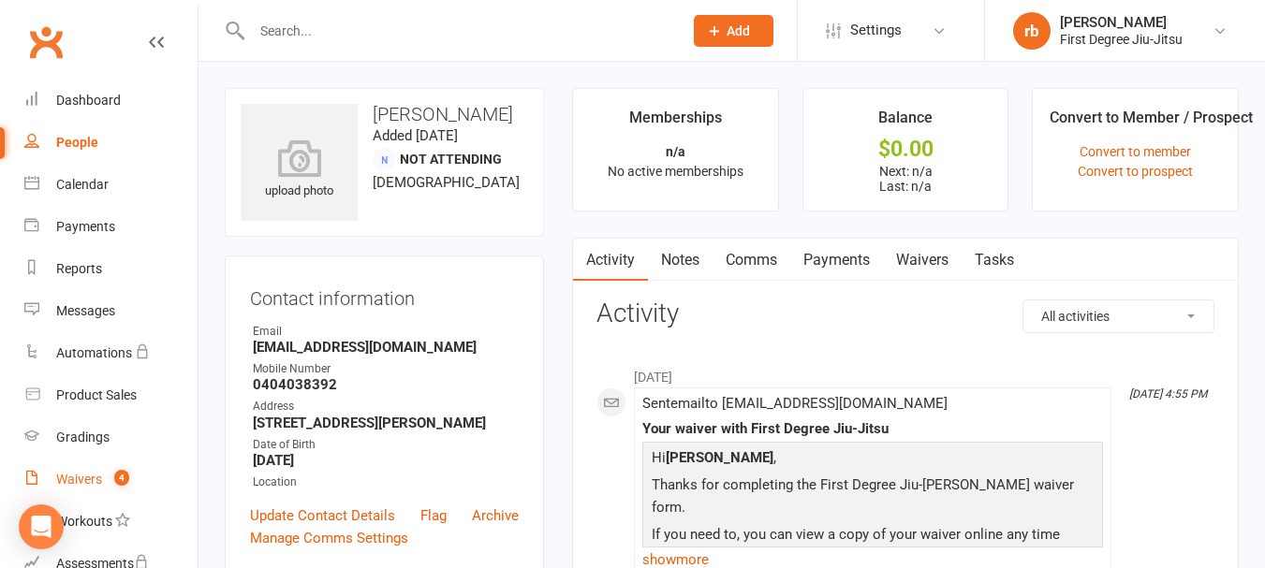
click at [96, 478] on div "Waivers" at bounding box center [79, 479] width 46 height 15
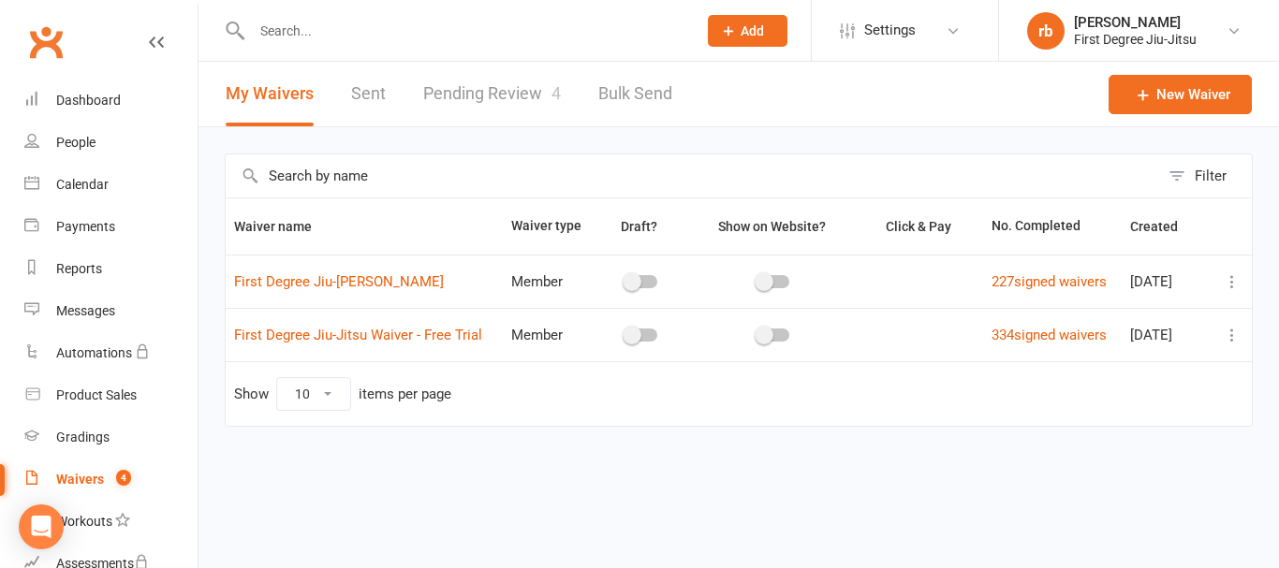
click at [480, 92] on link "Pending Review 4" at bounding box center [492, 94] width 138 height 65
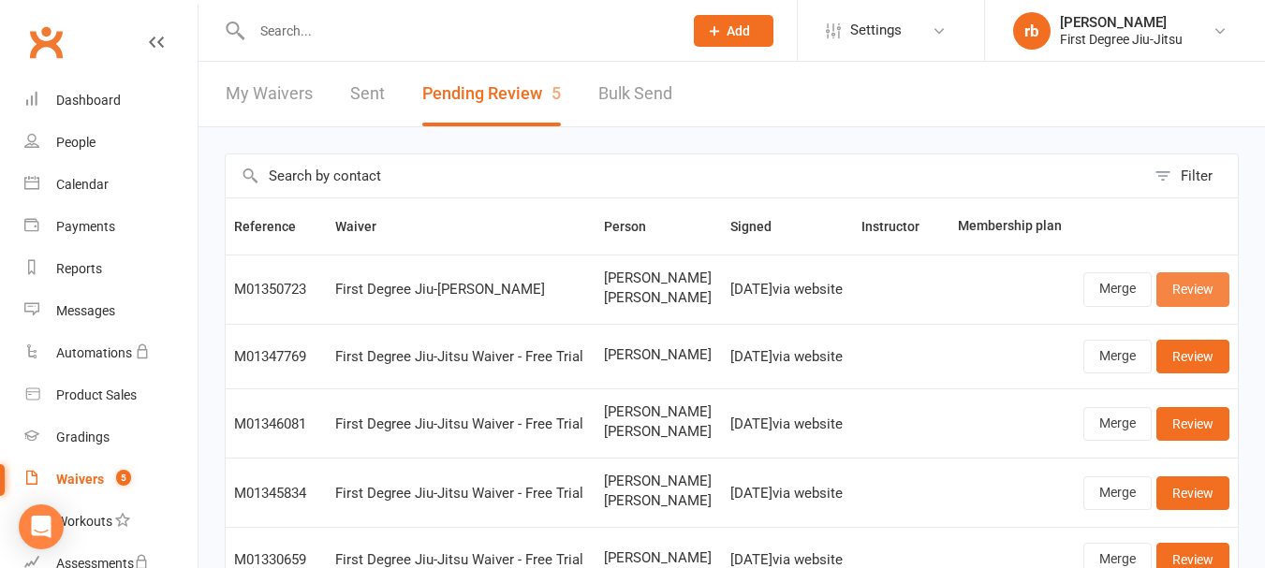
click at [1175, 298] on link "Review" at bounding box center [1192, 289] width 73 height 34
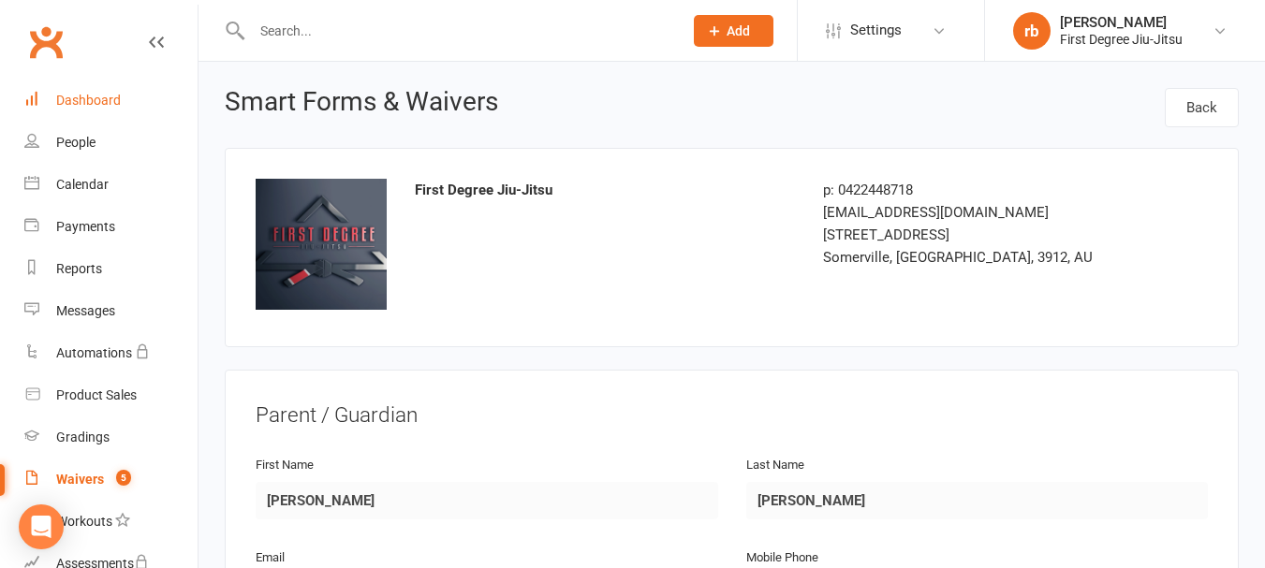
click at [107, 89] on link "Dashboard" at bounding box center [110, 101] width 173 height 42
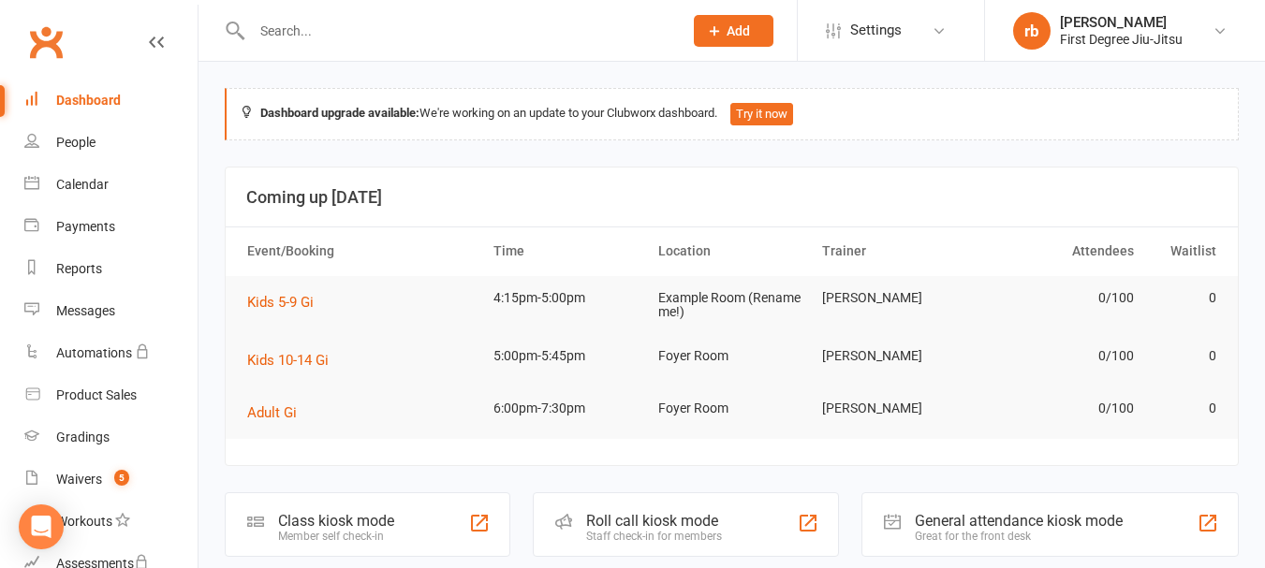
click at [24, 80] on link "Dashboard" at bounding box center [110, 101] width 173 height 42
